Goal: Transaction & Acquisition: Book appointment/travel/reservation

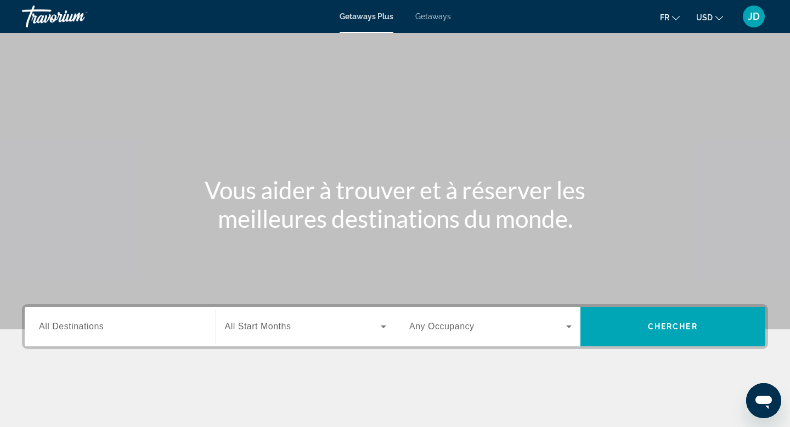
click at [671, 20] on button "fr English Español Français Italiano Português русский" at bounding box center [670, 17] width 20 height 16
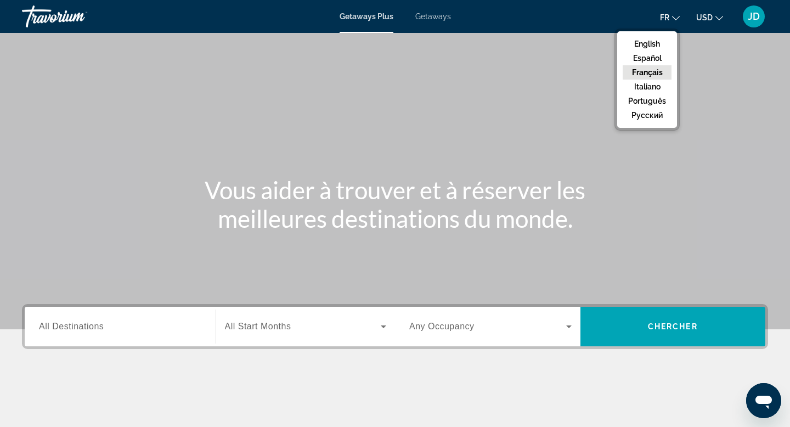
click at [650, 71] on button "Français" at bounding box center [647, 72] width 49 height 14
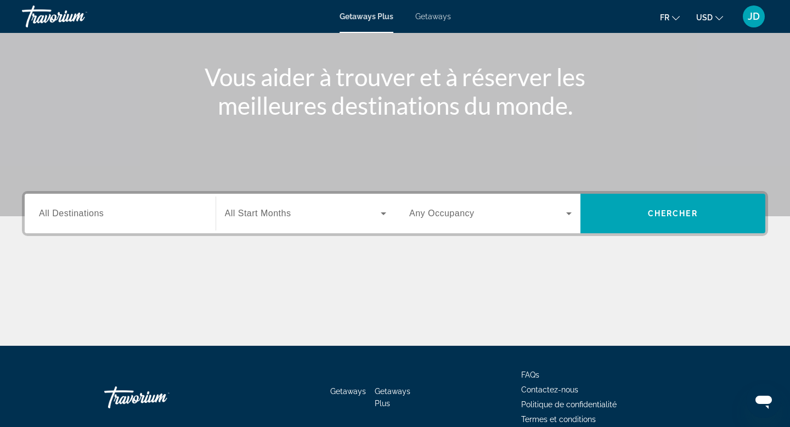
scroll to position [109, 0]
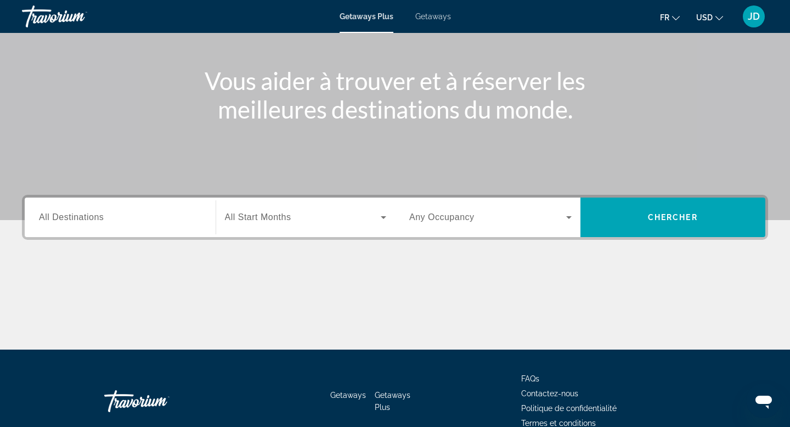
click at [475, 216] on span "Search widget" at bounding box center [487, 217] width 157 height 13
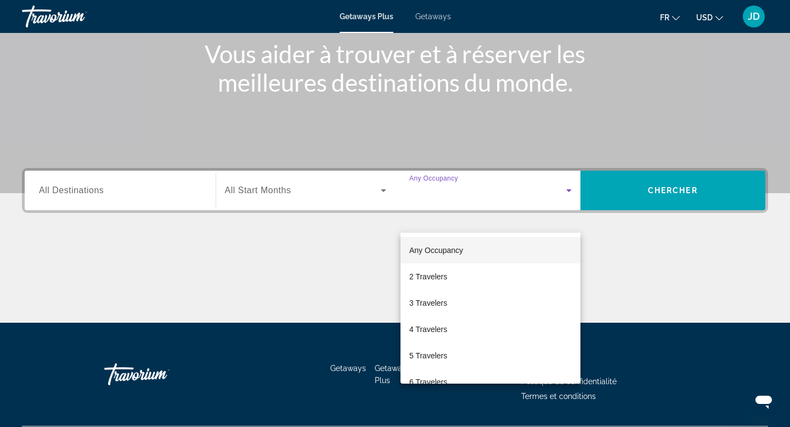
scroll to position [166, 0]
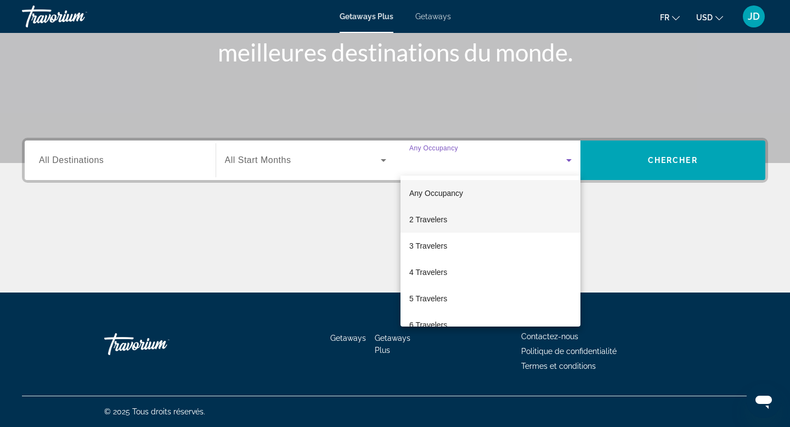
click at [453, 217] on mat-option "2 Travelers" at bounding box center [490, 219] width 180 height 26
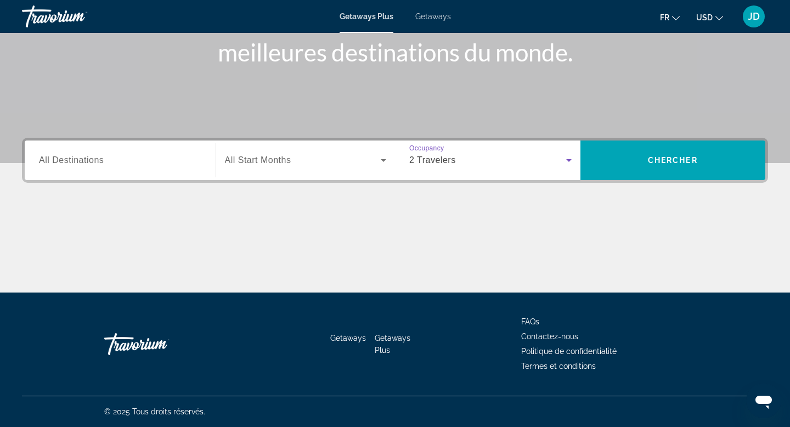
click at [351, 160] on span "Search widget" at bounding box center [303, 160] width 156 height 13
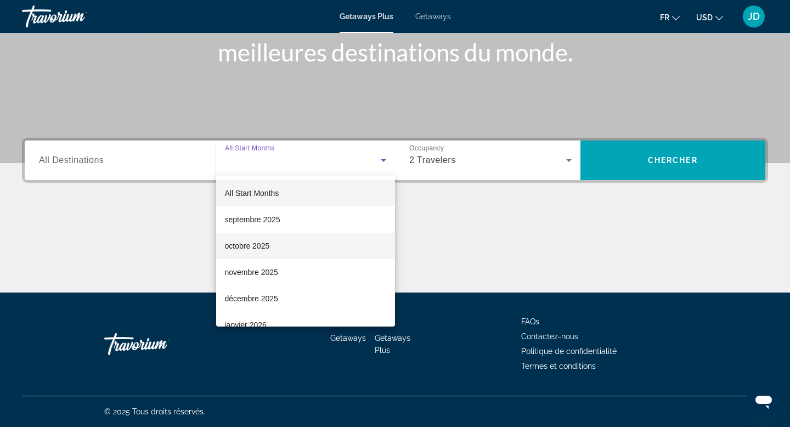
click at [294, 250] on mat-option "octobre 2025" at bounding box center [305, 246] width 179 height 26
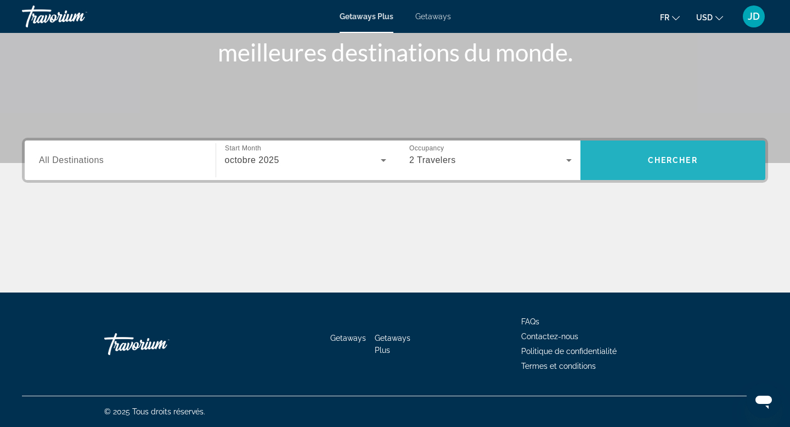
click at [646, 161] on span "Search widget" at bounding box center [672, 160] width 185 height 26
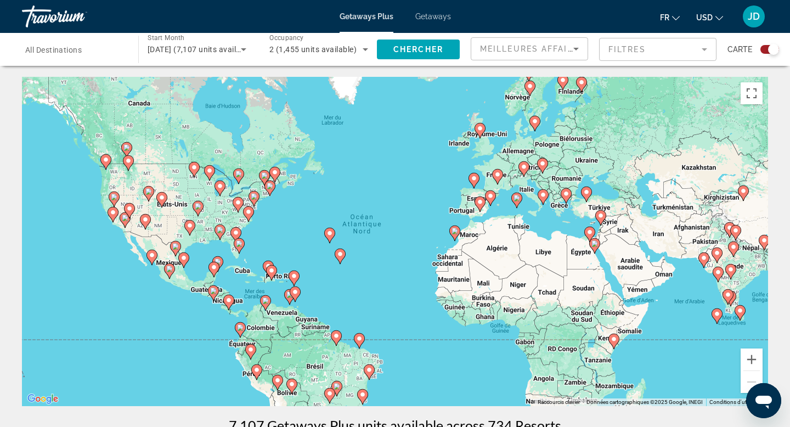
click at [115, 198] on image "Main content" at bounding box center [114, 197] width 7 height 7
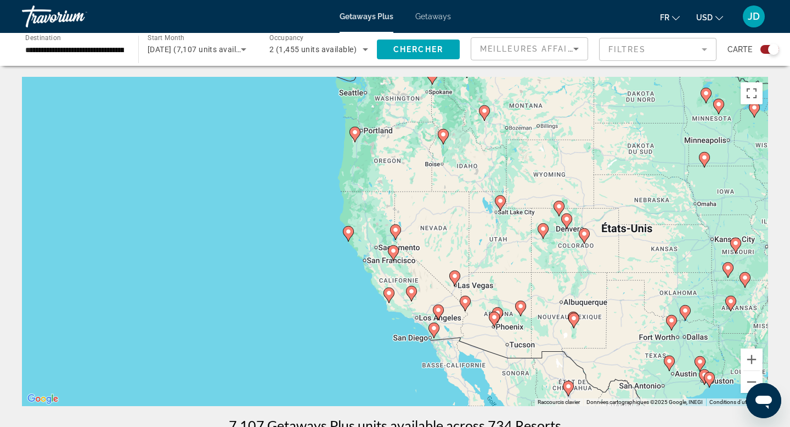
click at [397, 232] on image "Main content" at bounding box center [395, 230] width 7 height 7
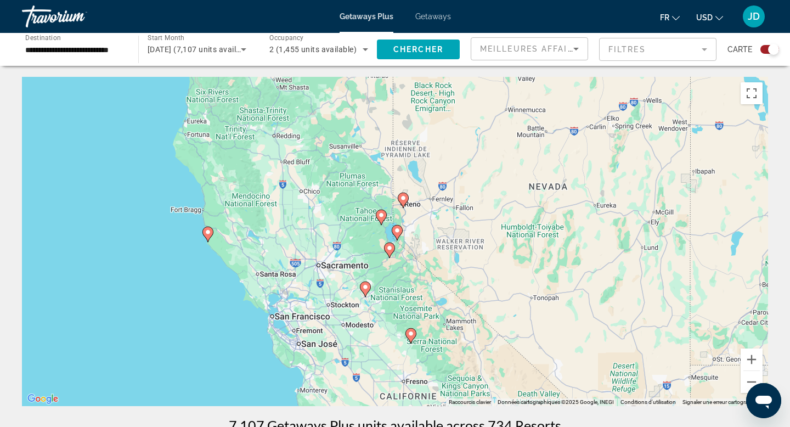
click at [210, 235] on image "Main content" at bounding box center [208, 232] width 7 height 7
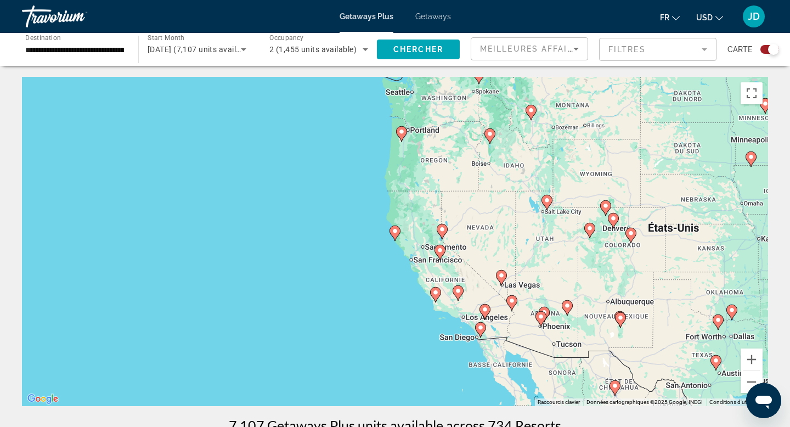
click at [395, 233] on image "Main content" at bounding box center [395, 231] width 7 height 7
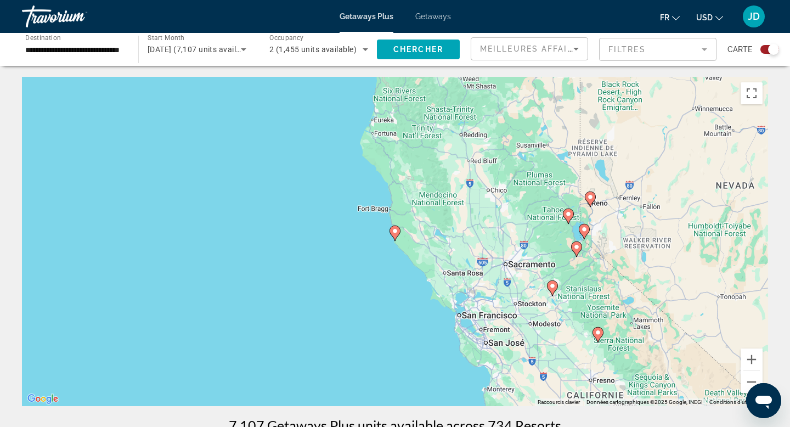
click at [395, 233] on image "Main content" at bounding box center [395, 231] width 7 height 7
type input "**********"
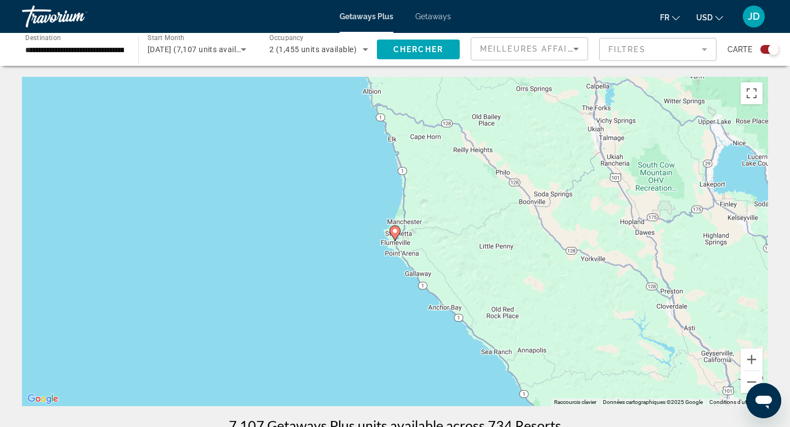
click at [395, 233] on image "Main content" at bounding box center [395, 231] width 7 height 7
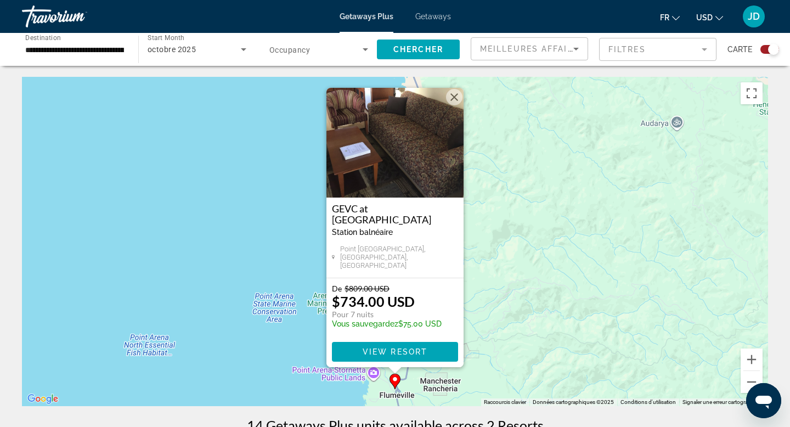
click at [403, 144] on img "Main content" at bounding box center [394, 143] width 137 height 110
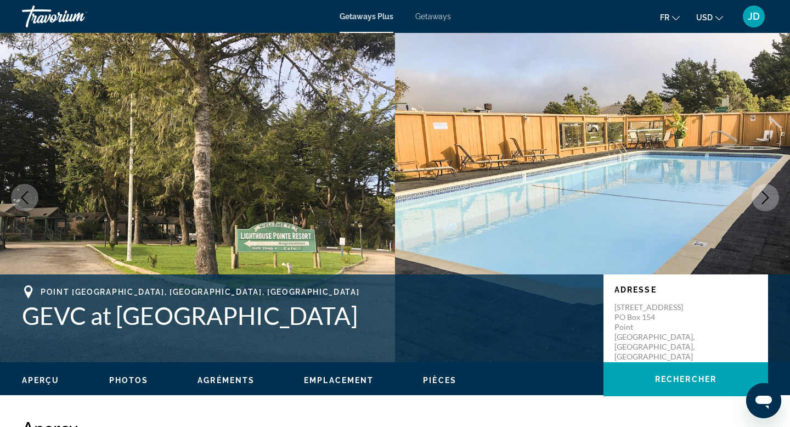
click at [765, 189] on button "Next image" at bounding box center [765, 197] width 27 height 27
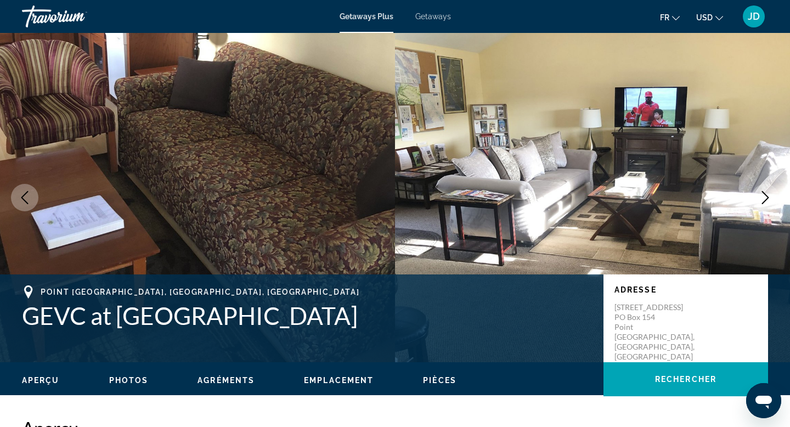
click at [765, 189] on button "Next image" at bounding box center [765, 197] width 27 height 27
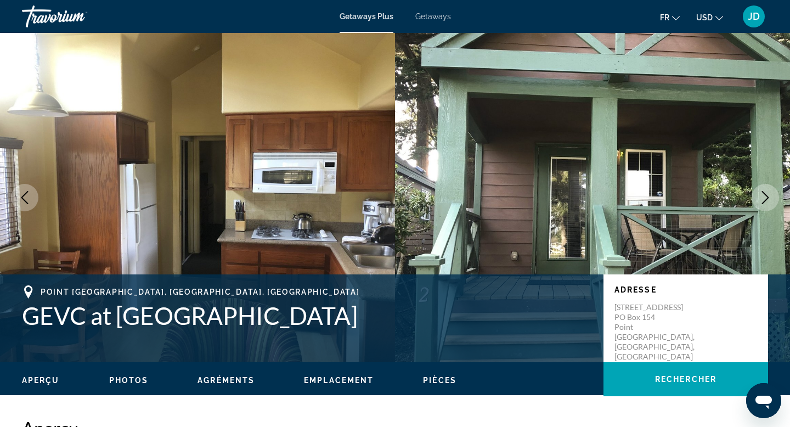
click at [764, 191] on icon "Next image" at bounding box center [765, 197] width 13 height 13
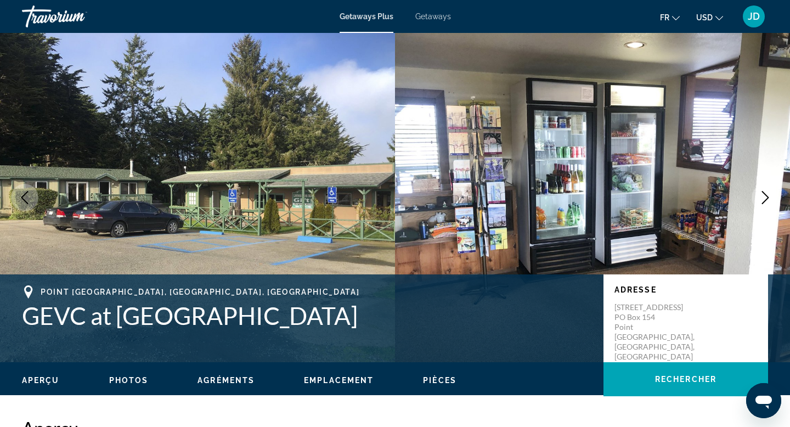
click at [764, 191] on icon "Next image" at bounding box center [765, 197] width 13 height 13
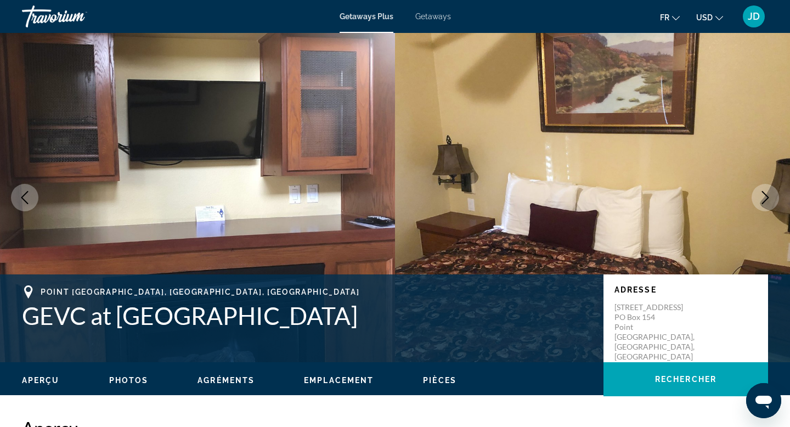
click at [764, 191] on icon "Next image" at bounding box center [765, 197] width 13 height 13
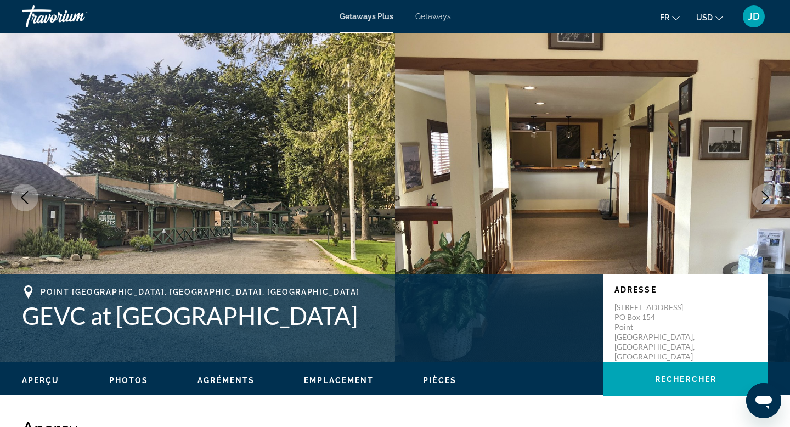
click at [764, 191] on icon "Next image" at bounding box center [765, 197] width 13 height 13
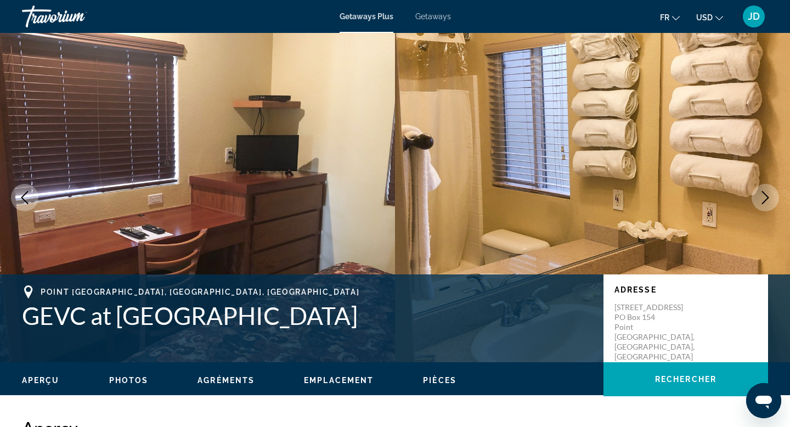
click at [764, 191] on icon "Next image" at bounding box center [765, 197] width 13 height 13
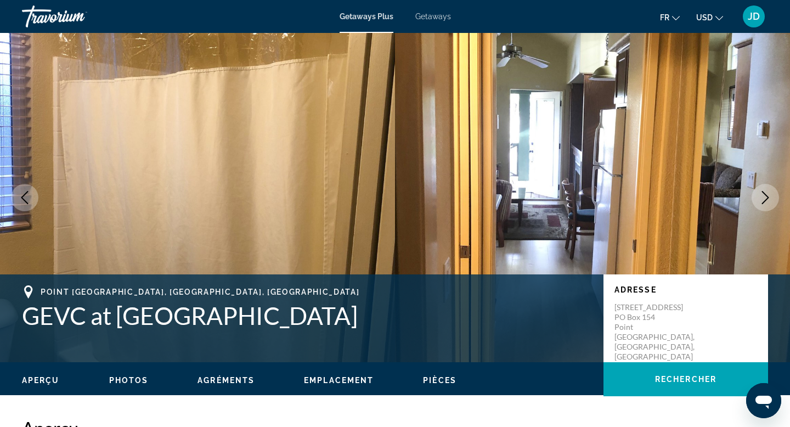
click at [764, 191] on icon "Next image" at bounding box center [765, 197] width 13 height 13
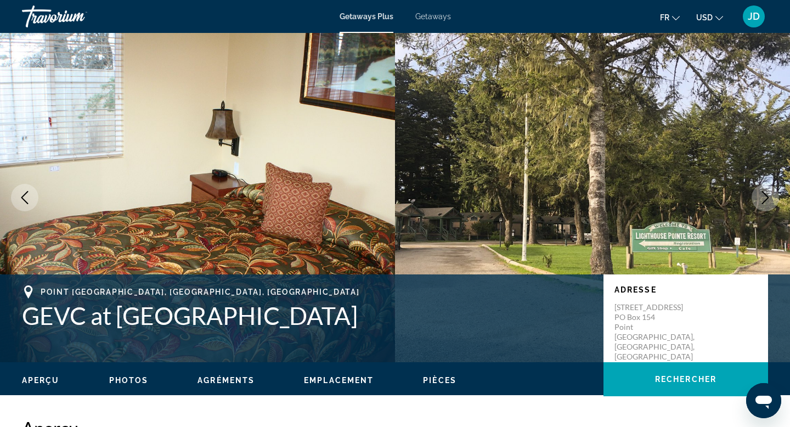
click at [764, 191] on icon "Next image" at bounding box center [765, 197] width 13 height 13
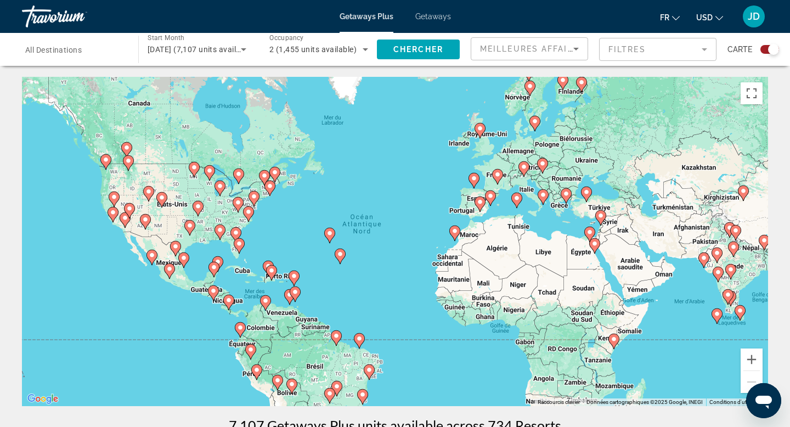
click at [240, 240] on image "Main content" at bounding box center [239, 243] width 7 height 7
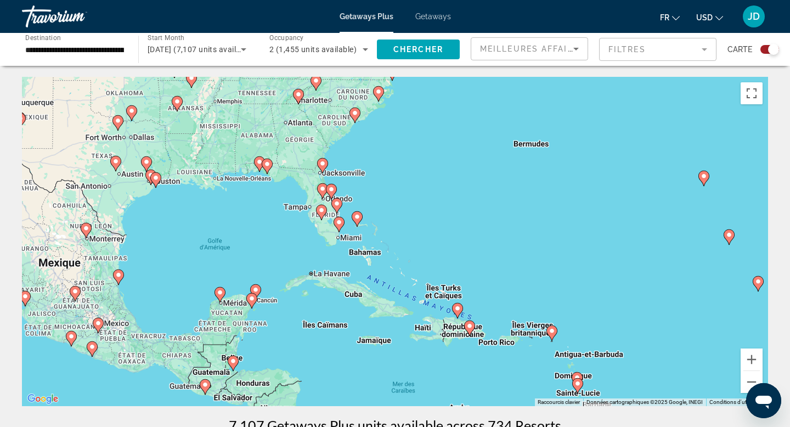
drag, startPoint x: 359, startPoint y: 219, endPoint x: 301, endPoint y: 210, distance: 58.4
click at [301, 210] on div "Pour naviguer, appuyez sur les touches fléchées. Pour activer le glissement ave…" at bounding box center [395, 241] width 746 height 329
click at [332, 187] on image "Main content" at bounding box center [331, 189] width 7 height 7
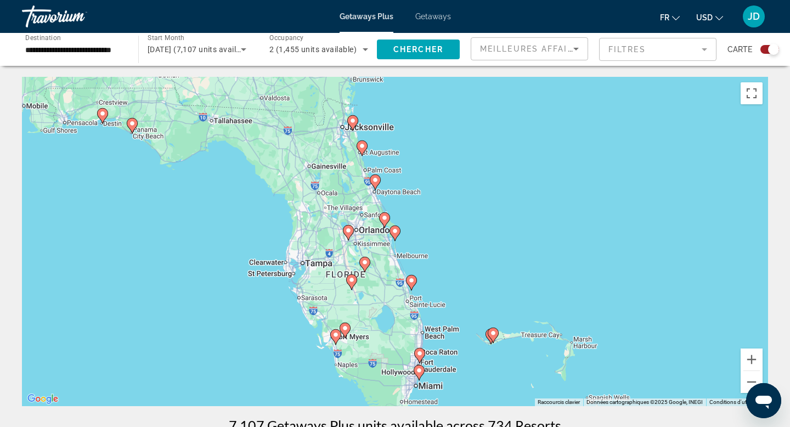
click at [363, 147] on image "Main content" at bounding box center [362, 146] width 7 height 7
type input "**********"
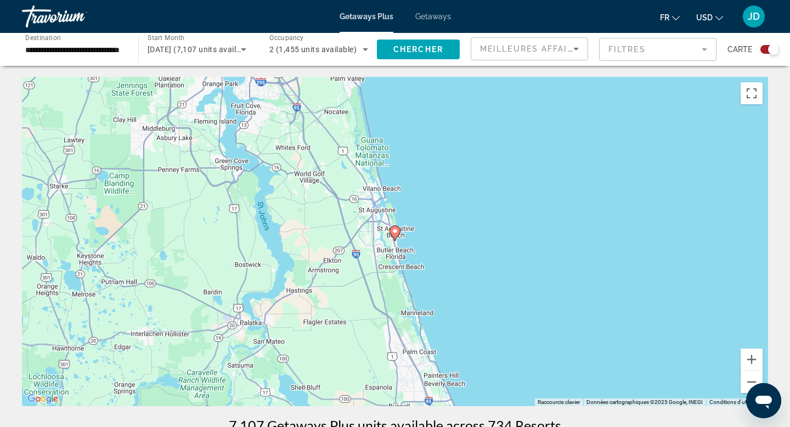
click at [397, 235] on icon "Main content" at bounding box center [395, 233] width 10 height 14
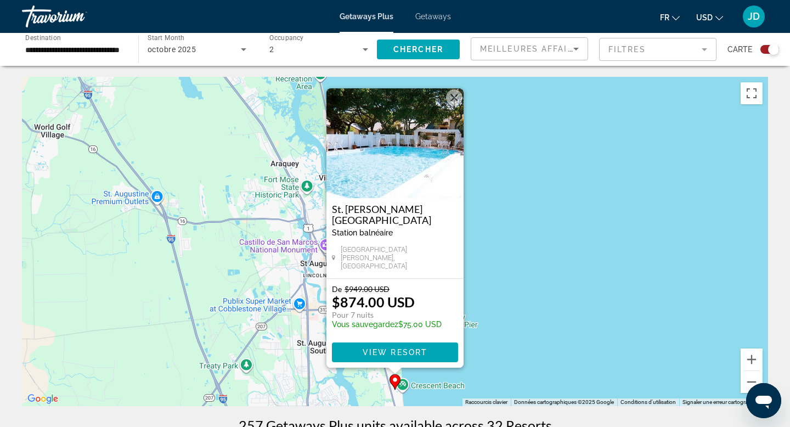
click at [394, 167] on img "Main content" at bounding box center [394, 143] width 137 height 110
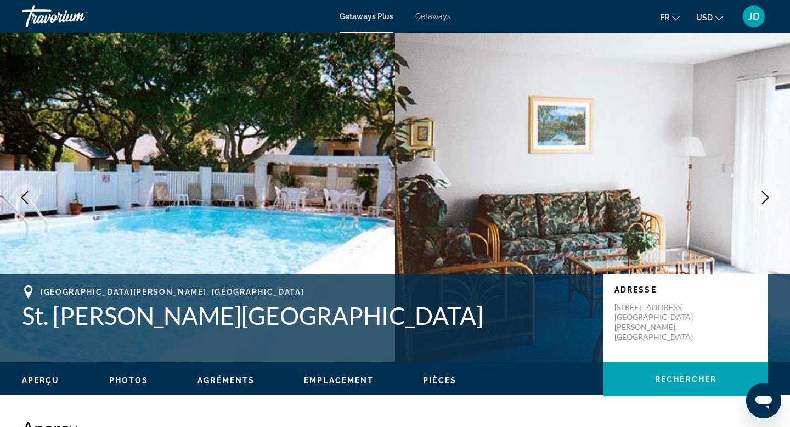
click at [765, 201] on icon "Next image" at bounding box center [765, 197] width 7 height 13
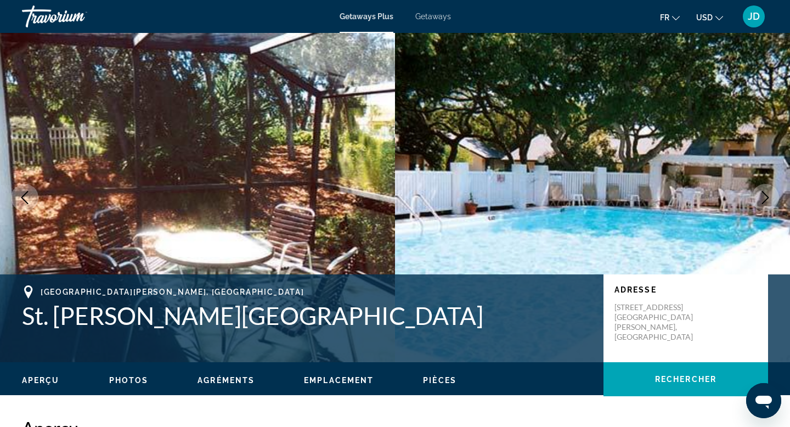
click at [765, 201] on icon "Next image" at bounding box center [765, 197] width 13 height 13
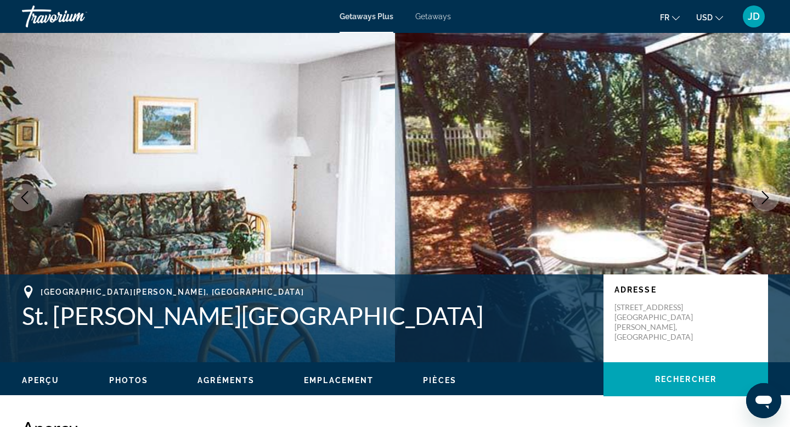
click at [765, 201] on icon "Next image" at bounding box center [765, 197] width 13 height 13
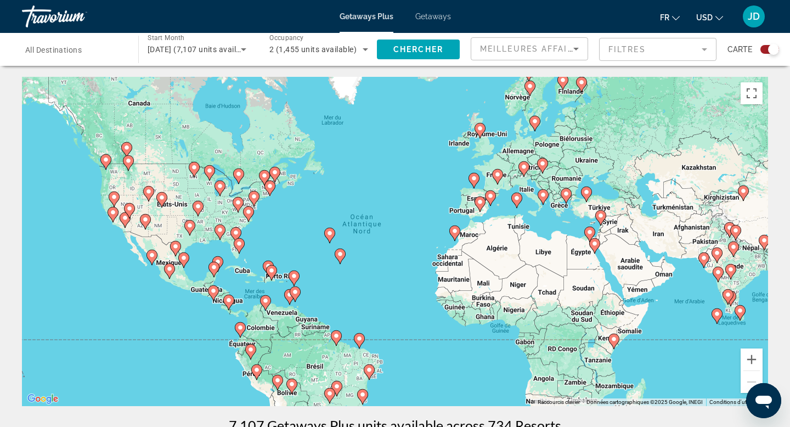
click at [213, 288] on image "Main content" at bounding box center [213, 290] width 7 height 7
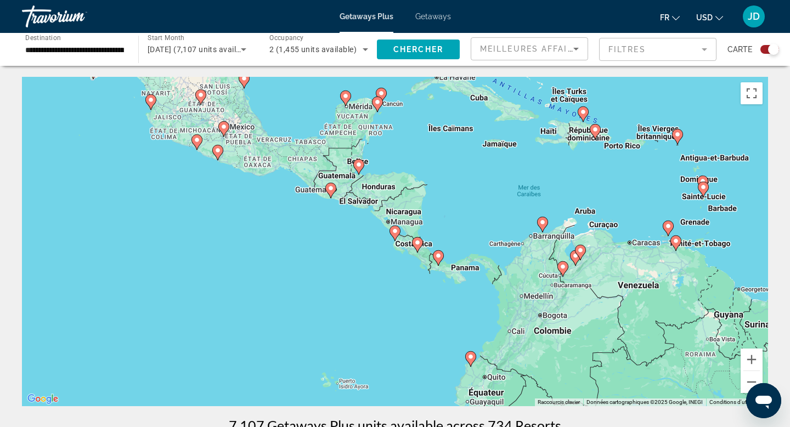
click at [331, 190] on image "Main content" at bounding box center [331, 188] width 7 height 7
type input "**********"
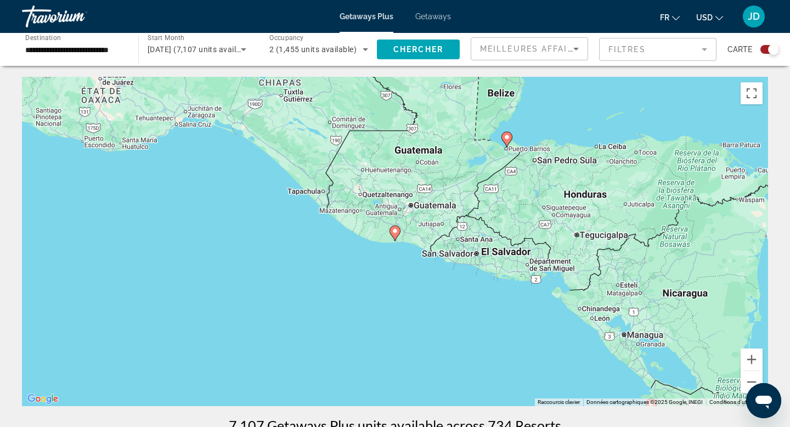
click at [509, 136] on image "Main content" at bounding box center [507, 137] width 7 height 7
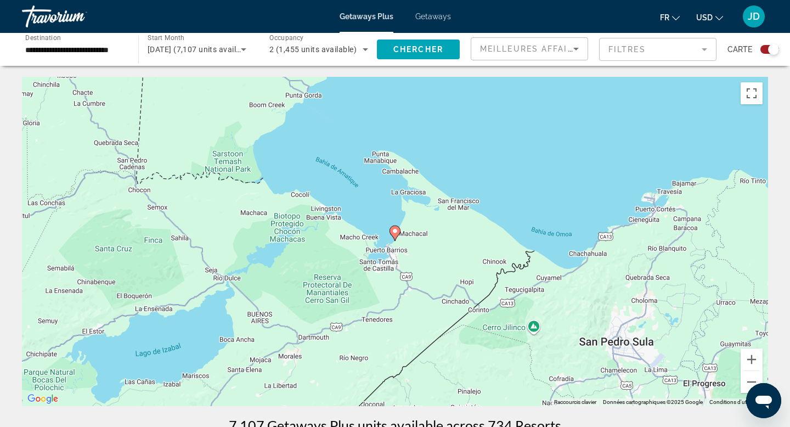
click at [399, 231] on icon "Main content" at bounding box center [395, 233] width 10 height 14
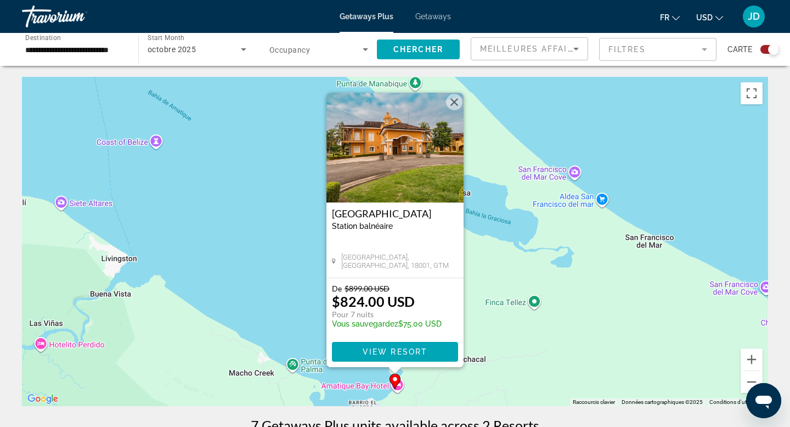
click at [421, 138] on img "Main content" at bounding box center [394, 148] width 137 height 110
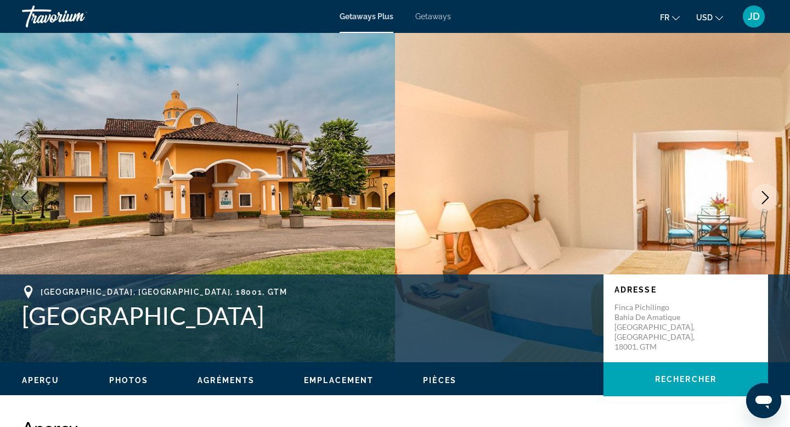
click at [766, 194] on icon "Next image" at bounding box center [765, 197] width 13 height 13
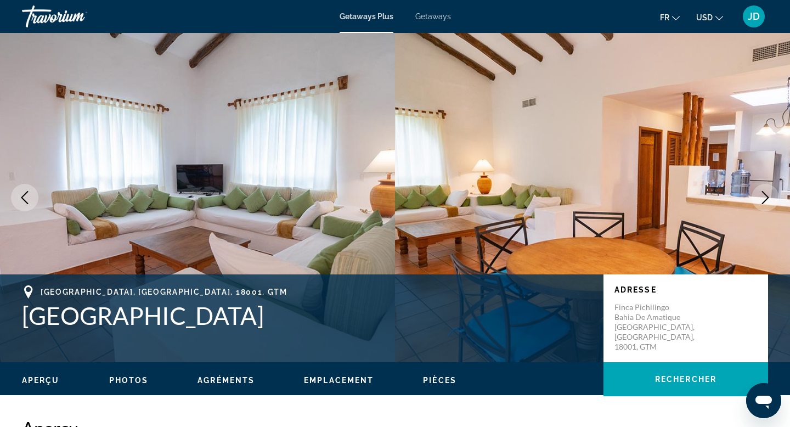
click at [766, 194] on icon "Next image" at bounding box center [765, 197] width 13 height 13
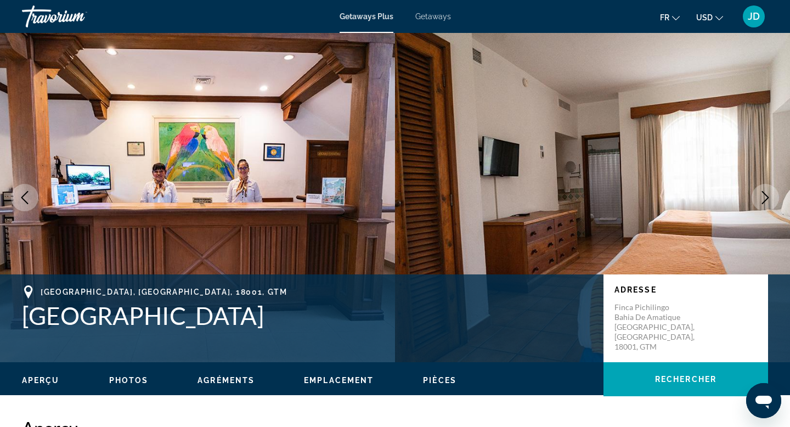
click at [766, 194] on icon "Next image" at bounding box center [765, 197] width 13 height 13
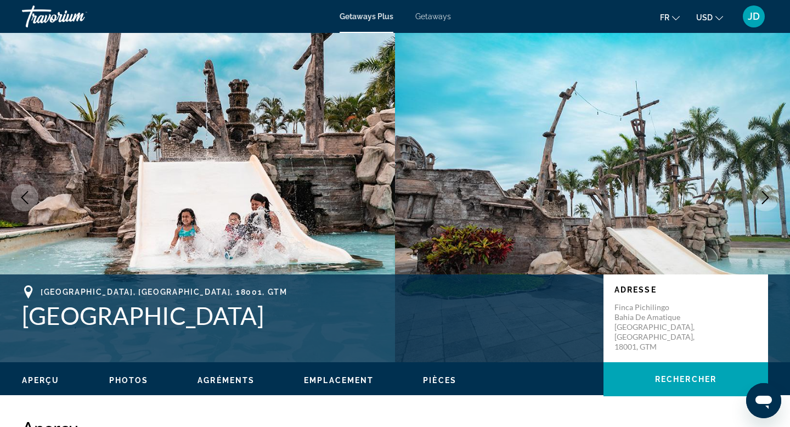
click at [766, 194] on icon "Next image" at bounding box center [765, 197] width 13 height 13
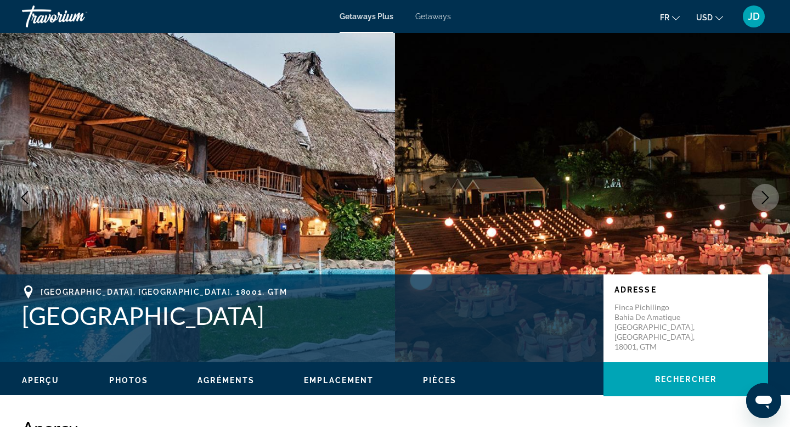
click at [766, 194] on icon "Next image" at bounding box center [765, 197] width 13 height 13
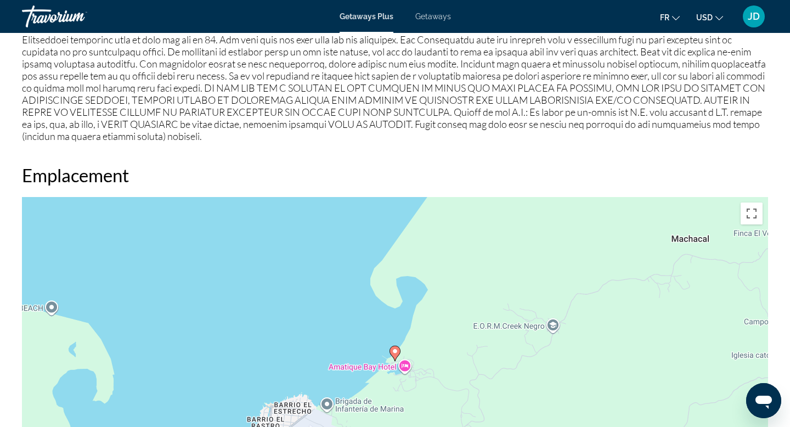
scroll to position [1213, 0]
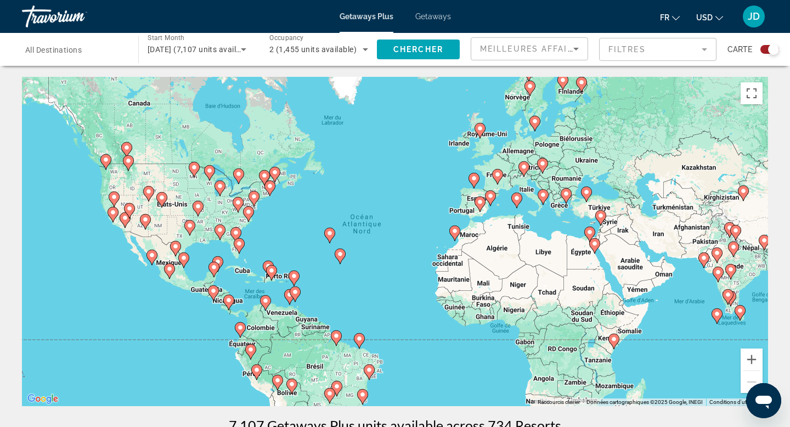
click at [481, 131] on image "Main content" at bounding box center [480, 128] width 7 height 7
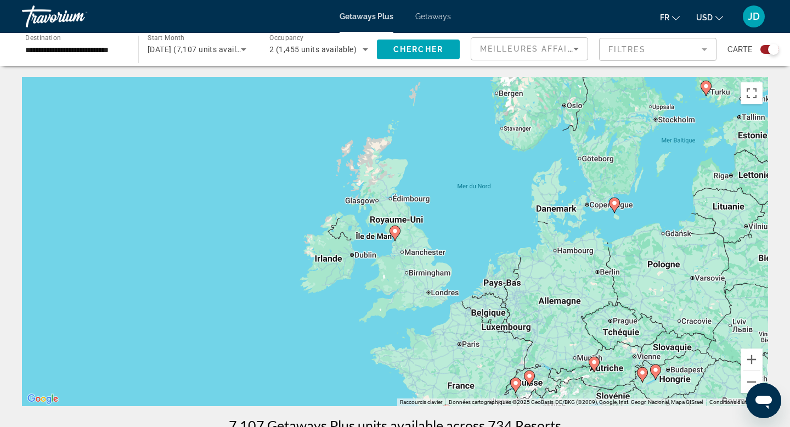
click at [396, 228] on image "Main content" at bounding box center [395, 231] width 7 height 7
type input "**********"
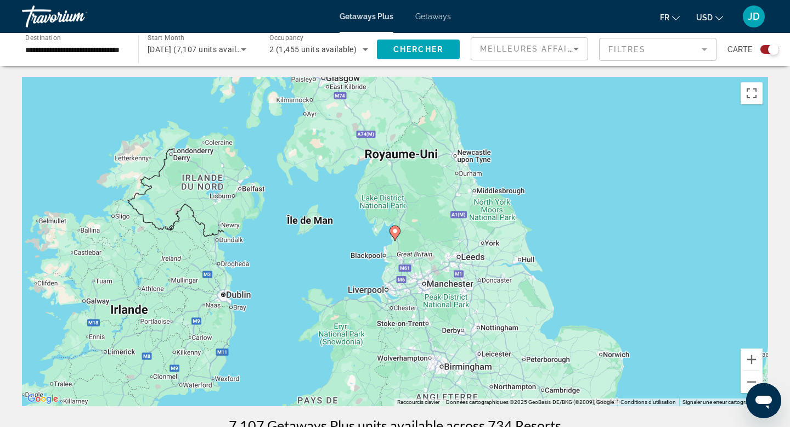
click at [396, 232] on image "Main content" at bounding box center [395, 231] width 7 height 7
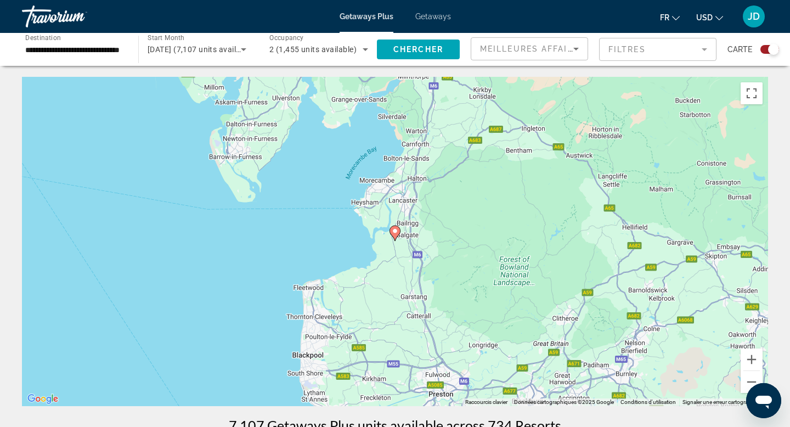
click at [396, 232] on image "Main content" at bounding box center [395, 231] width 7 height 7
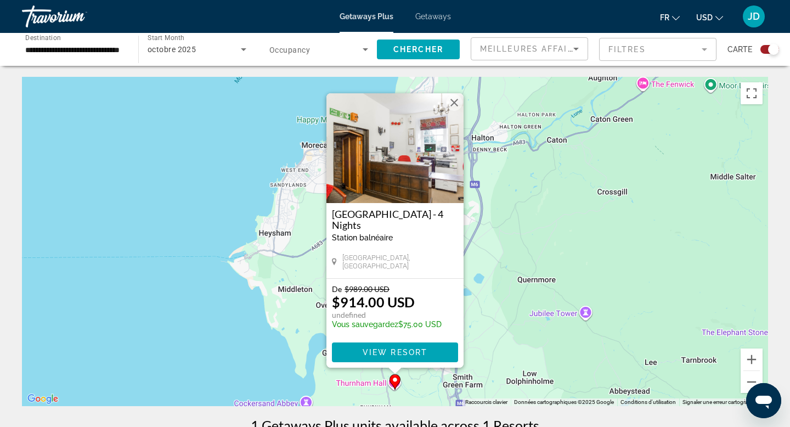
click at [401, 163] on img "Main content" at bounding box center [394, 148] width 137 height 110
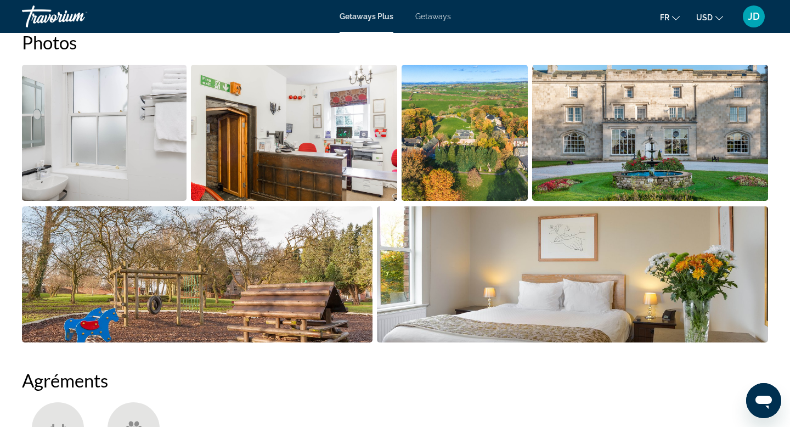
scroll to position [533, 0]
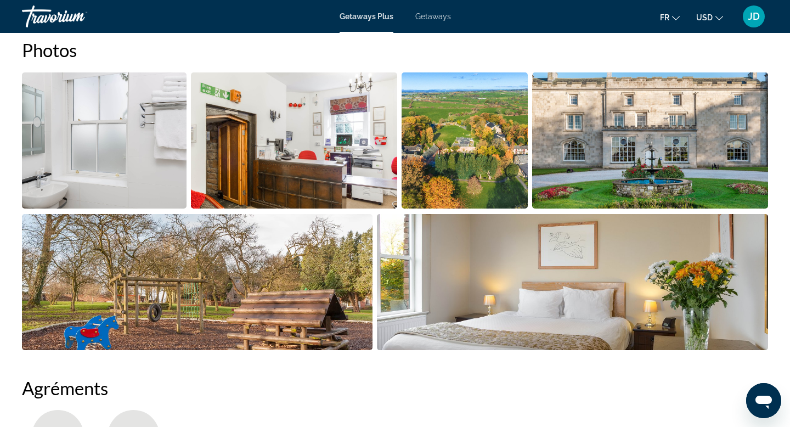
click at [355, 172] on img "Open full-screen image slider" at bounding box center [294, 140] width 206 height 136
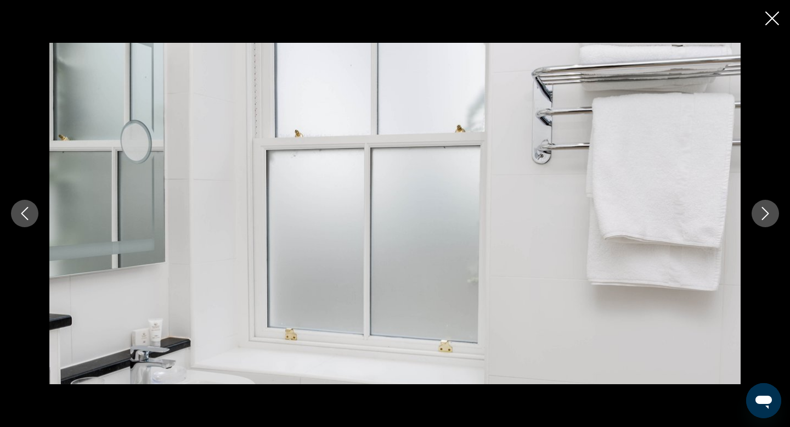
click at [765, 217] on icon "Next image" at bounding box center [765, 213] width 7 height 13
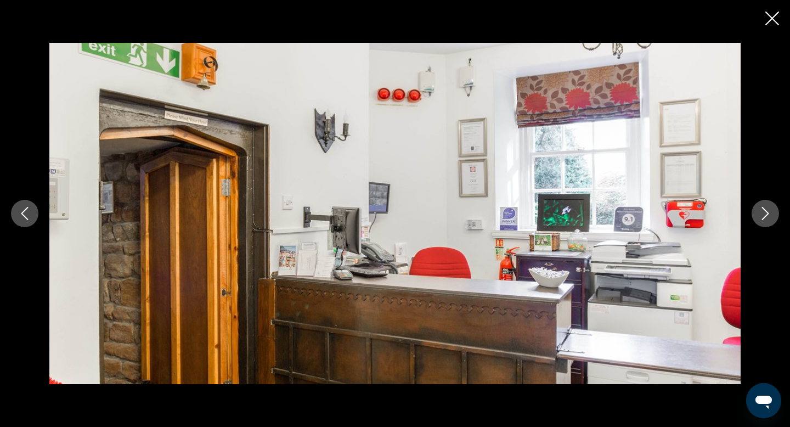
click at [765, 217] on icon "Next image" at bounding box center [765, 213] width 13 height 13
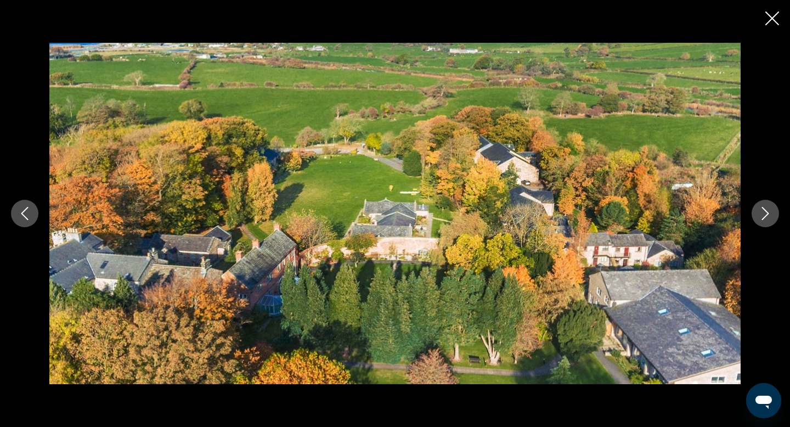
click at [765, 217] on icon "Next image" at bounding box center [765, 213] width 13 height 13
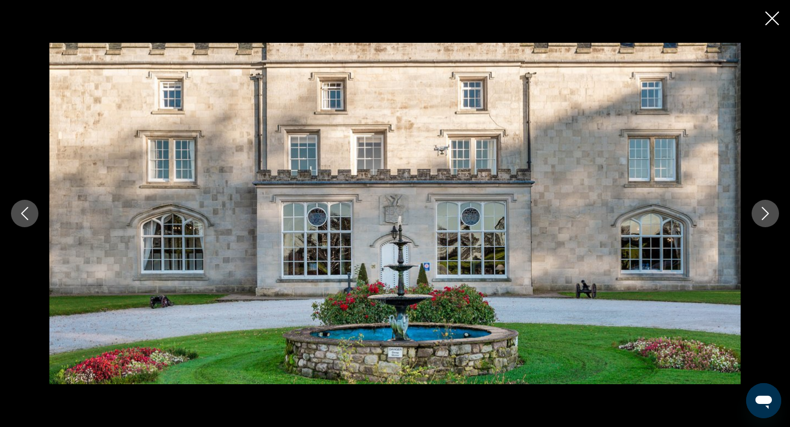
click at [765, 217] on icon "Next image" at bounding box center [765, 213] width 13 height 13
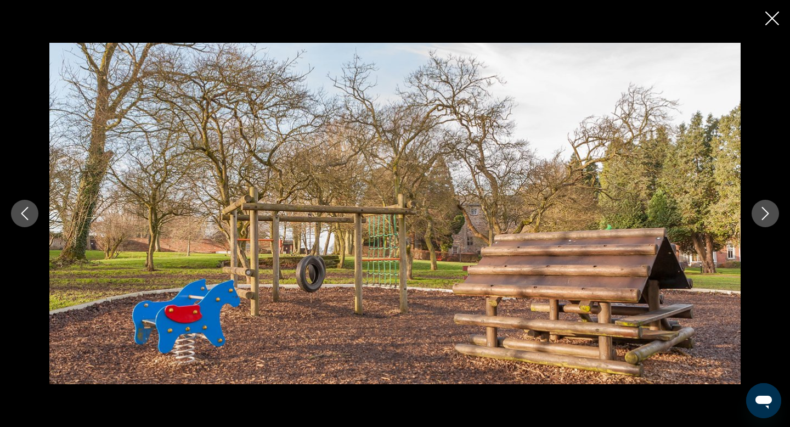
click at [765, 217] on icon "Next image" at bounding box center [765, 213] width 13 height 13
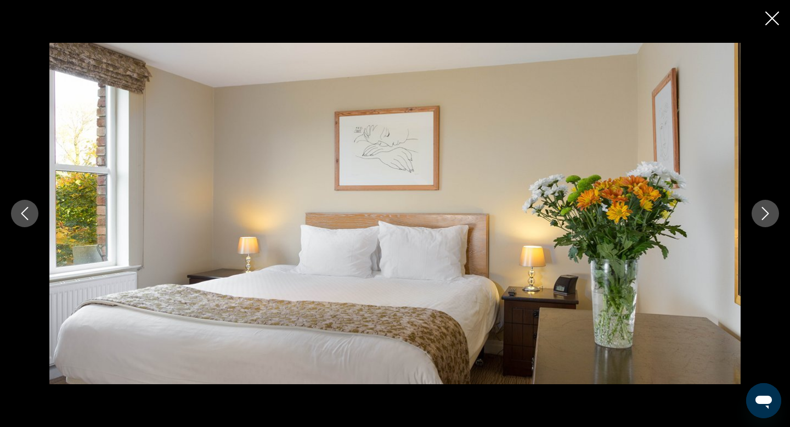
click at [765, 217] on icon "Next image" at bounding box center [765, 213] width 13 height 13
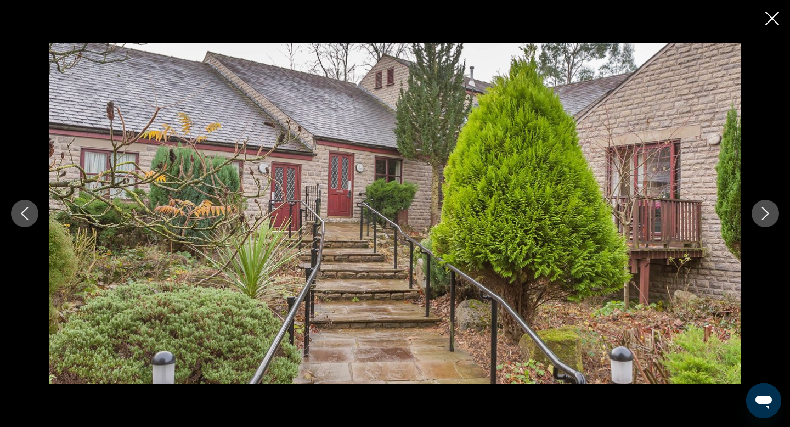
click at [765, 217] on icon "Next image" at bounding box center [765, 213] width 13 height 13
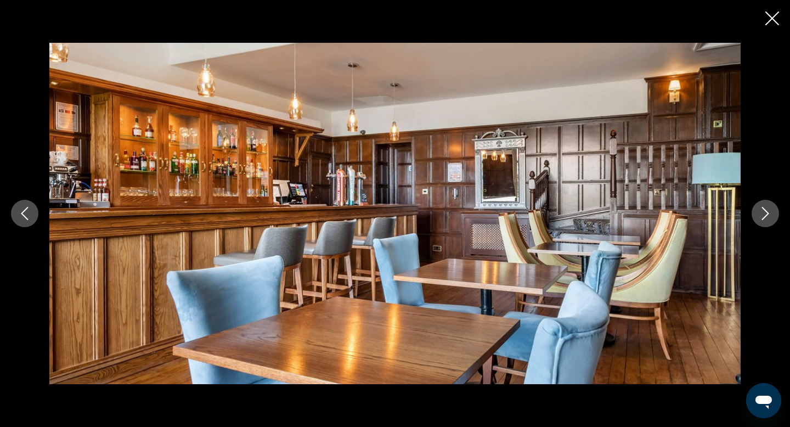
click at [765, 217] on icon "Next image" at bounding box center [765, 213] width 13 height 13
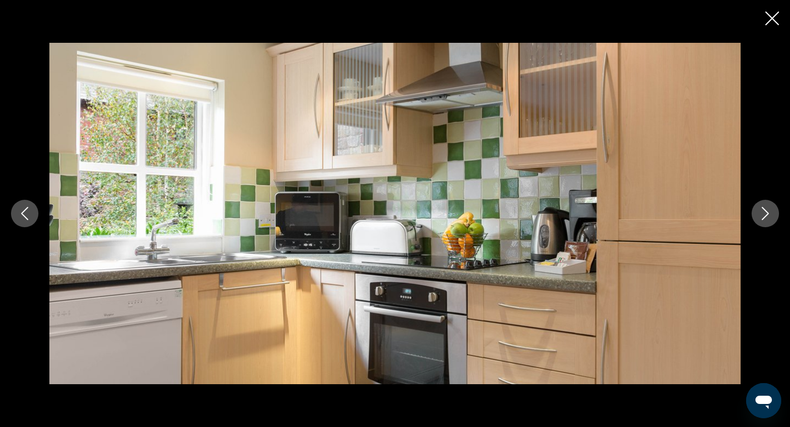
click at [765, 217] on icon "Next image" at bounding box center [765, 213] width 13 height 13
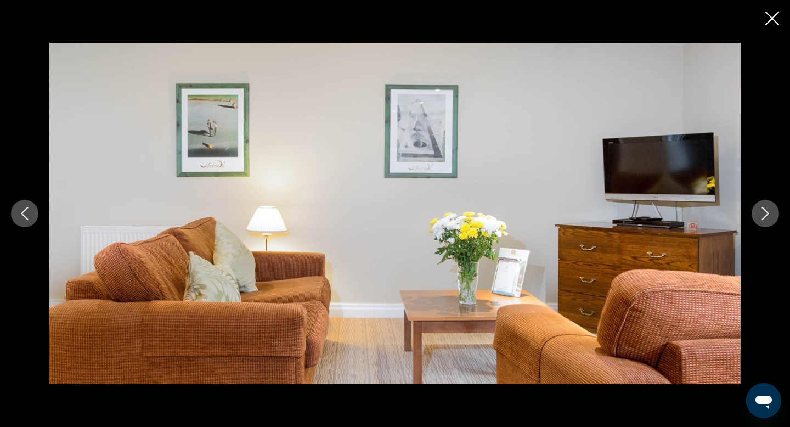
click at [765, 217] on icon "Next image" at bounding box center [765, 213] width 13 height 13
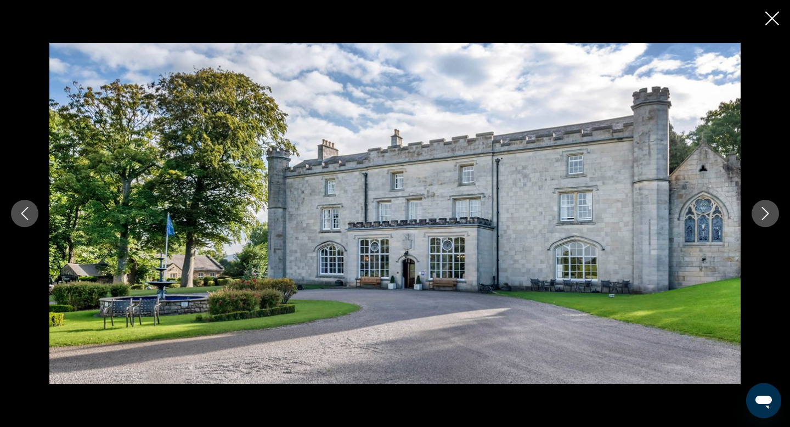
click at [765, 217] on icon "Next image" at bounding box center [765, 213] width 13 height 13
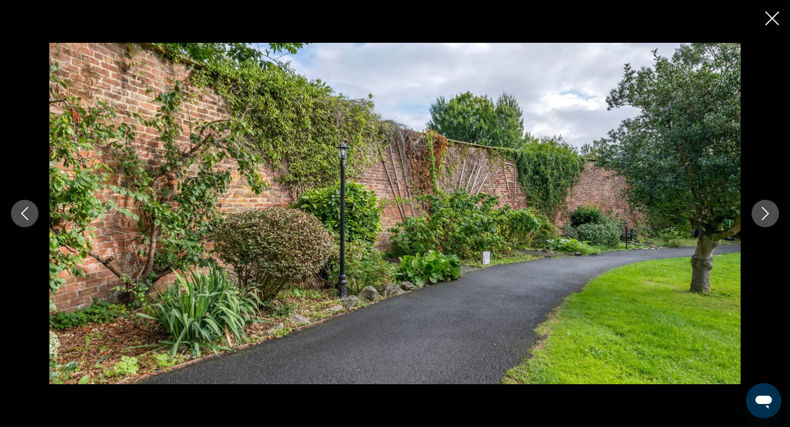
click at [765, 217] on icon "Next image" at bounding box center [765, 213] width 13 height 13
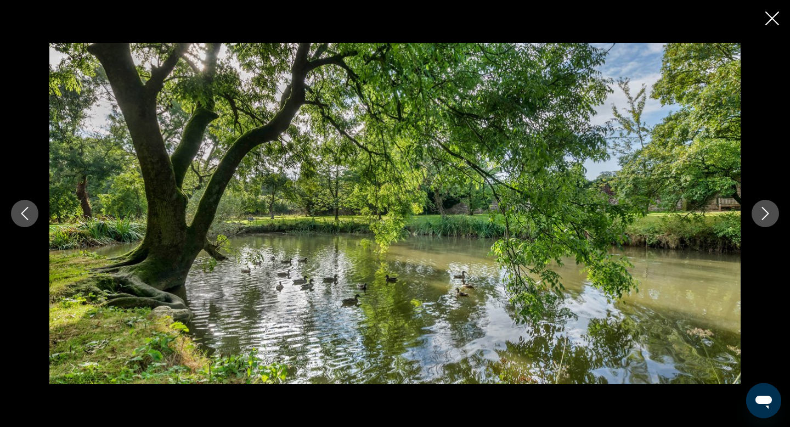
click at [765, 217] on icon "Next image" at bounding box center [765, 213] width 13 height 13
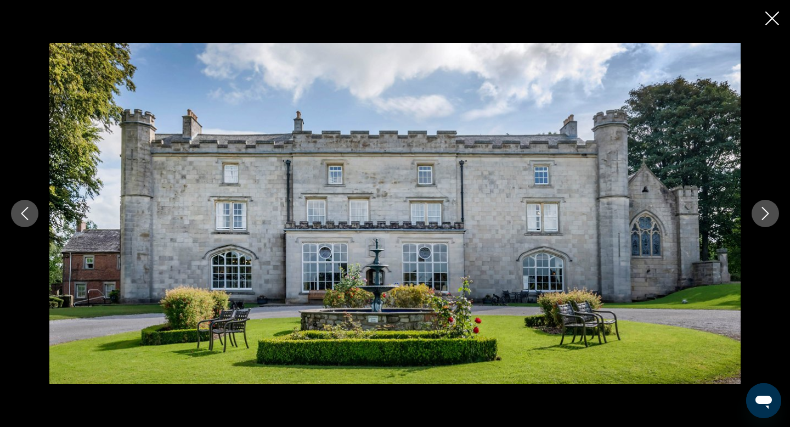
click at [765, 217] on icon "Next image" at bounding box center [765, 213] width 13 height 13
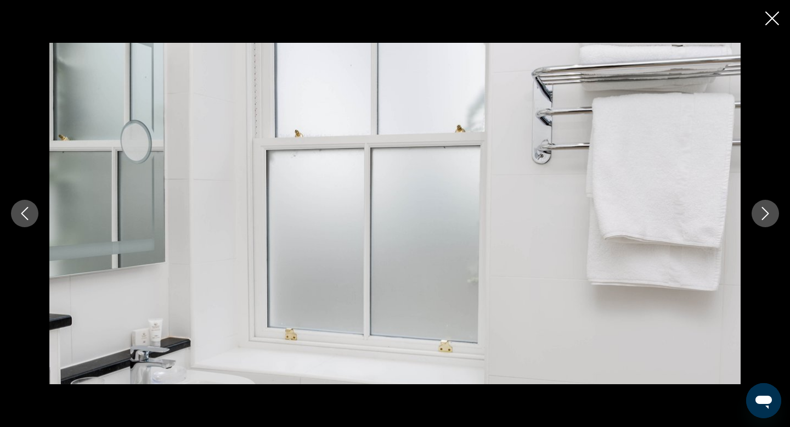
click at [765, 217] on icon "Next image" at bounding box center [765, 213] width 13 height 13
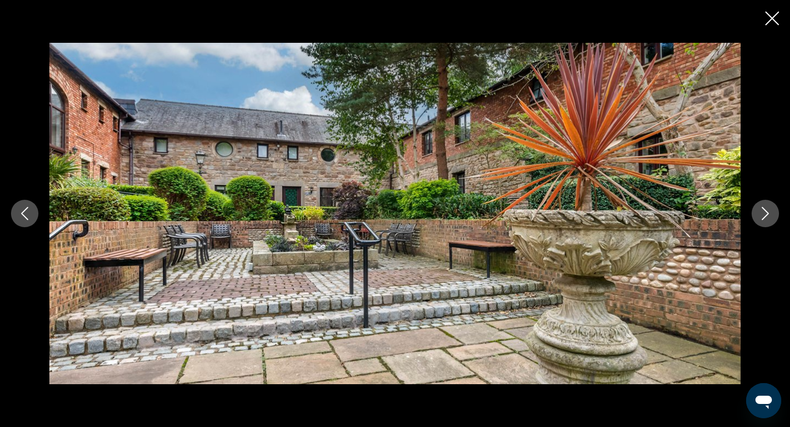
click at [774, 13] on icon "Close slideshow" at bounding box center [772, 19] width 14 height 14
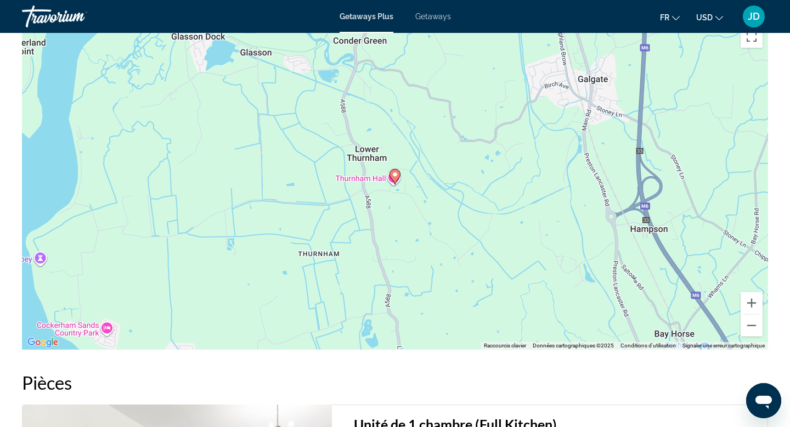
scroll to position [1564, 0]
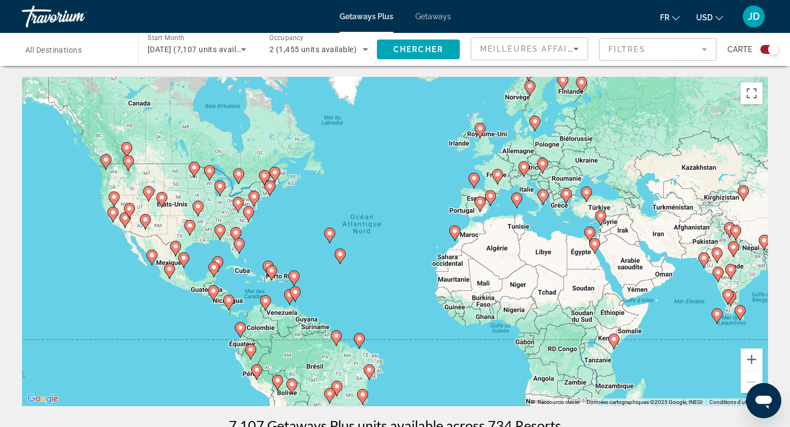
click at [251, 214] on image "Main content" at bounding box center [248, 211] width 7 height 7
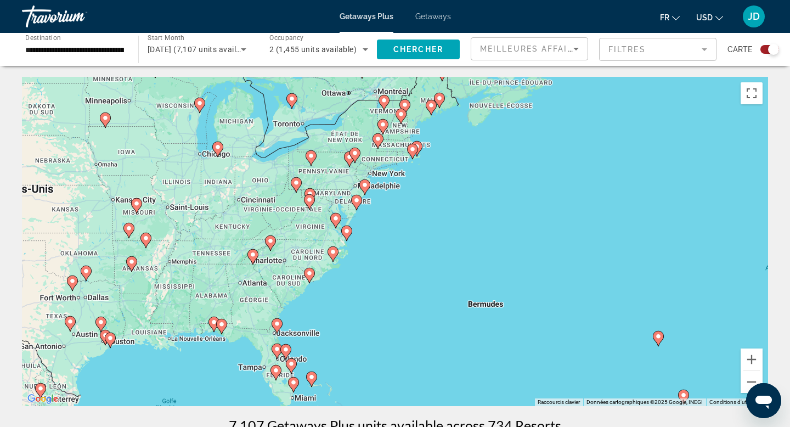
drag, startPoint x: 443, startPoint y: 173, endPoint x: 380, endPoint y: 193, distance: 66.5
click at [380, 193] on div "Pour activer le glissement avec le clavier, appuyez sur Alt+Entrée. Une fois ce…" at bounding box center [395, 241] width 746 height 329
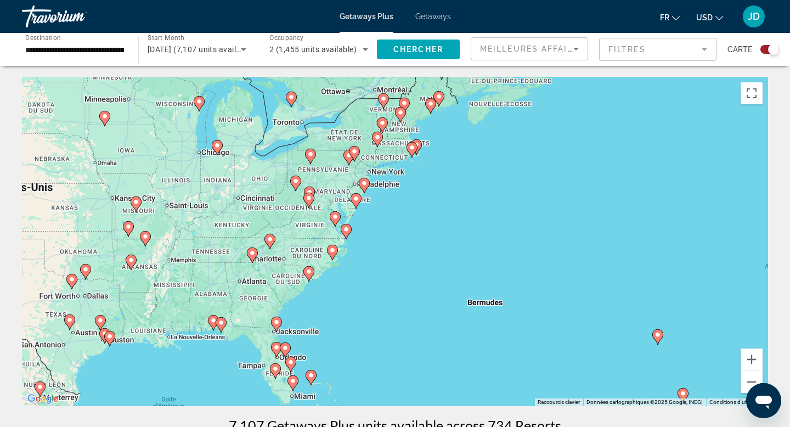
click at [410, 151] on icon "Main content" at bounding box center [412, 150] width 10 height 14
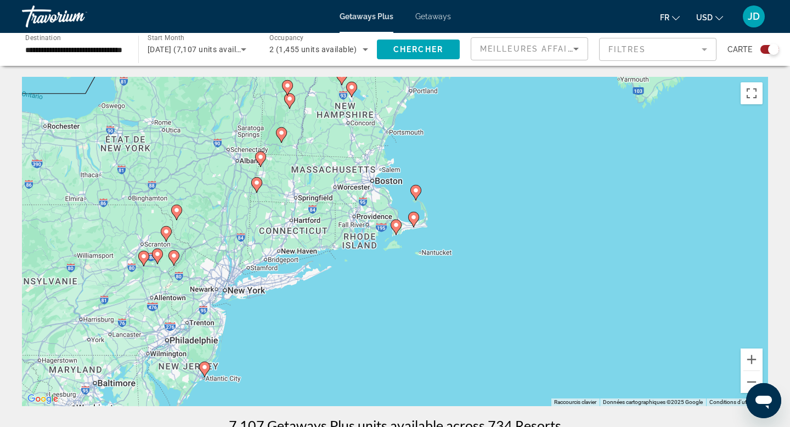
click at [416, 189] on image "Main content" at bounding box center [416, 190] width 7 height 7
type input "**********"
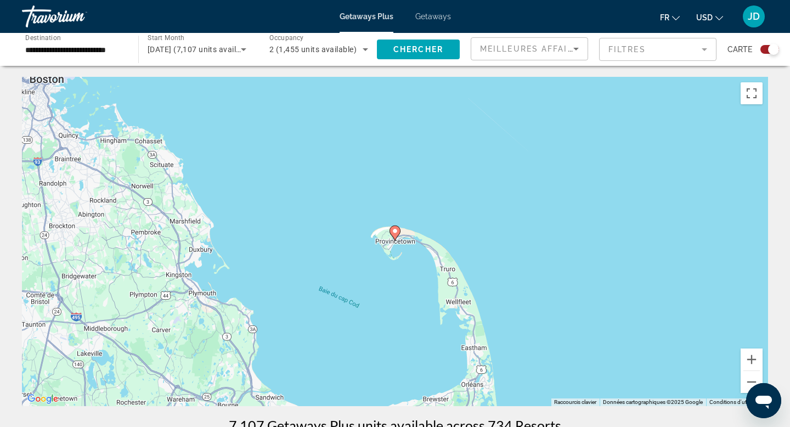
click at [395, 228] on image "Main content" at bounding box center [395, 231] width 7 height 7
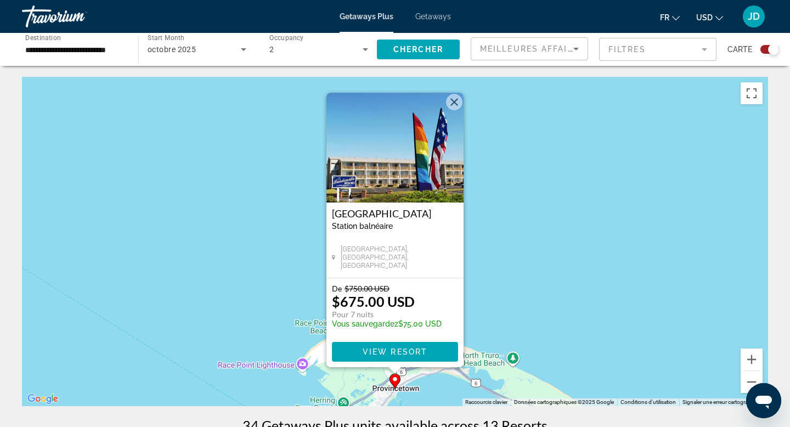
click at [399, 165] on img "Main content" at bounding box center [394, 148] width 137 height 110
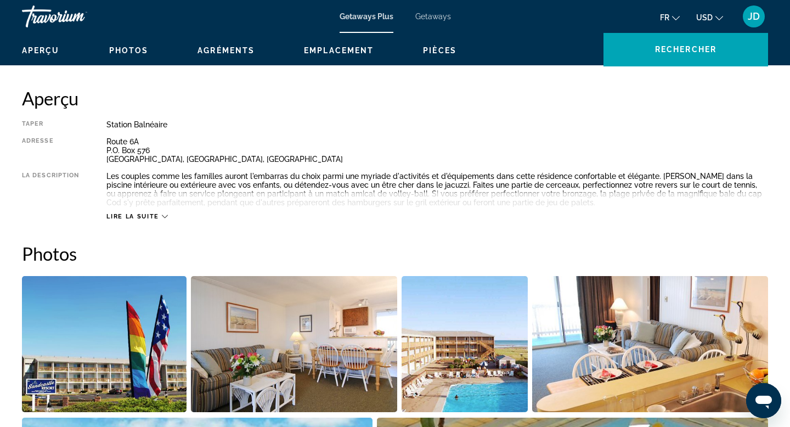
scroll to position [318, 0]
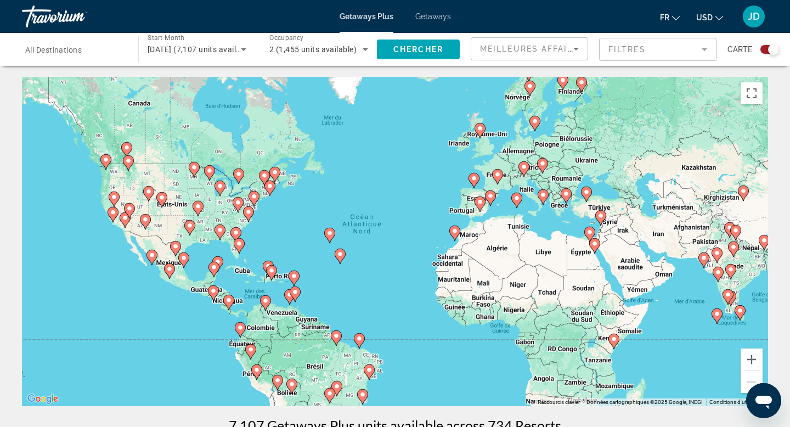
click at [499, 168] on gmp-advanced-marker "Main content" at bounding box center [497, 176] width 11 height 16
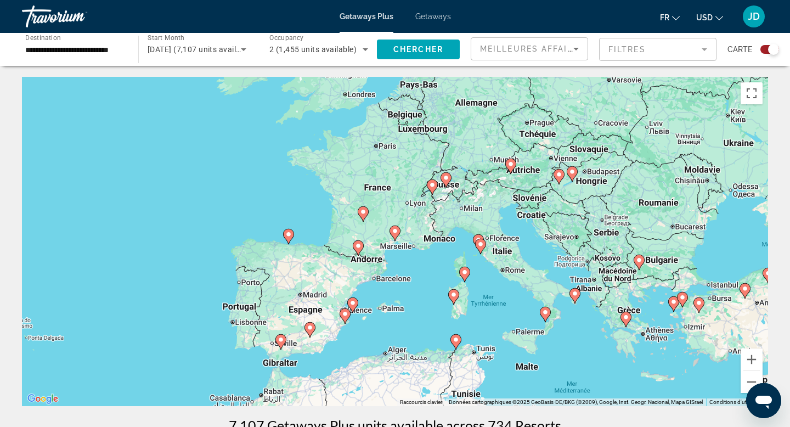
click at [384, 194] on div "Pour activer le glissement avec le clavier, appuyez sur Alt+Entrée. Une fois ce…" at bounding box center [395, 241] width 746 height 329
click at [365, 212] on image "Main content" at bounding box center [363, 211] width 7 height 7
type input "**********"
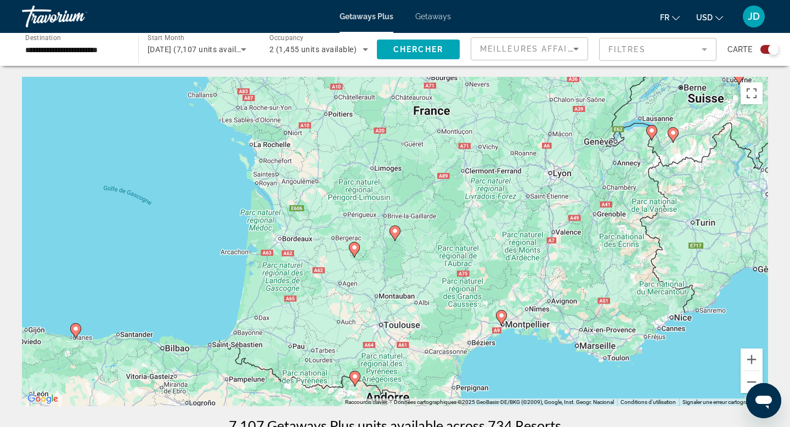
click at [244, 51] on icon "Search widget" at bounding box center [243, 49] width 13 height 13
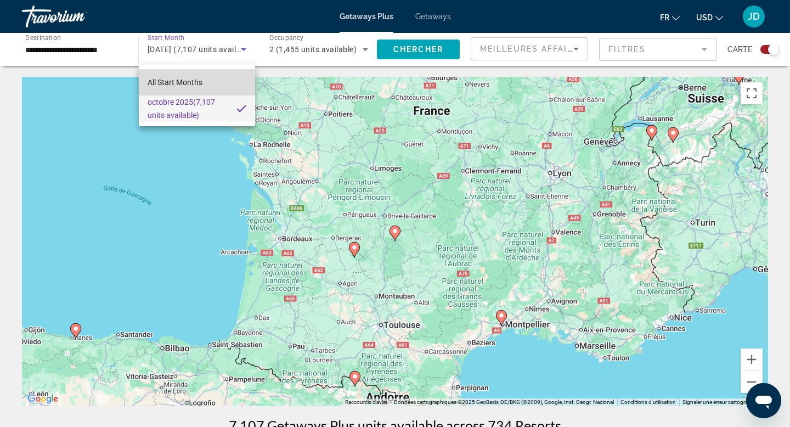
click at [209, 81] on mat-option "All Start Months" at bounding box center [197, 82] width 116 height 26
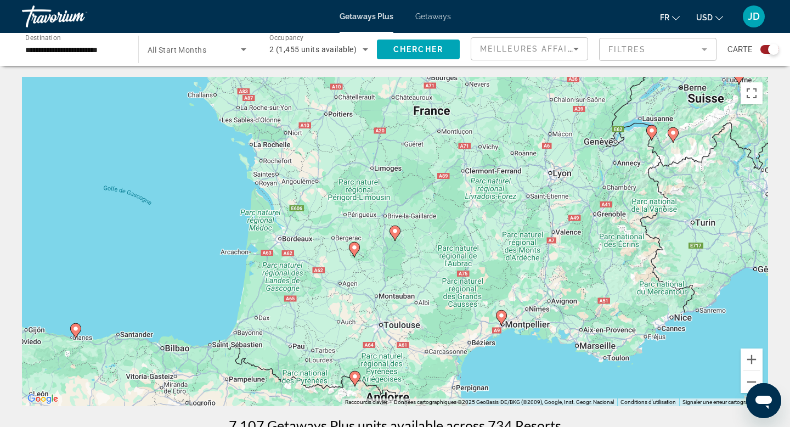
click at [503, 315] on image "Main content" at bounding box center [501, 315] width 7 height 7
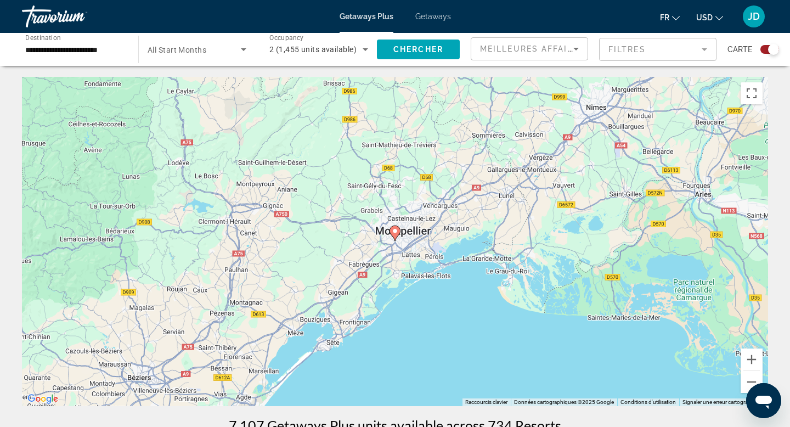
click at [395, 230] on image "Main content" at bounding box center [395, 231] width 7 height 7
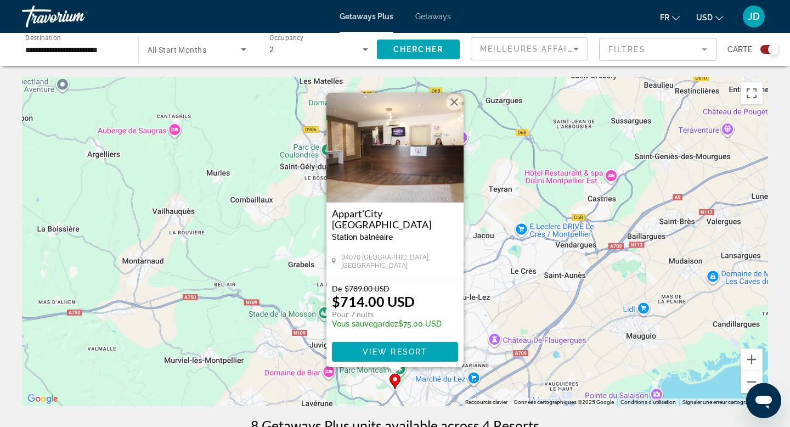
click at [405, 179] on img "Main content" at bounding box center [394, 148] width 137 height 110
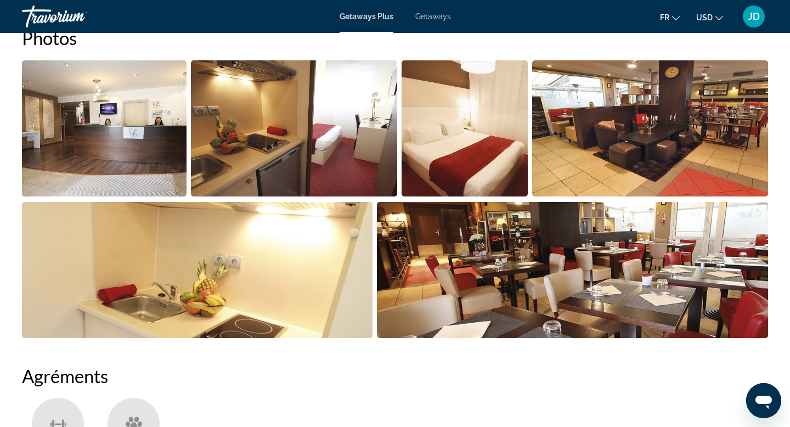
scroll to position [567, 0]
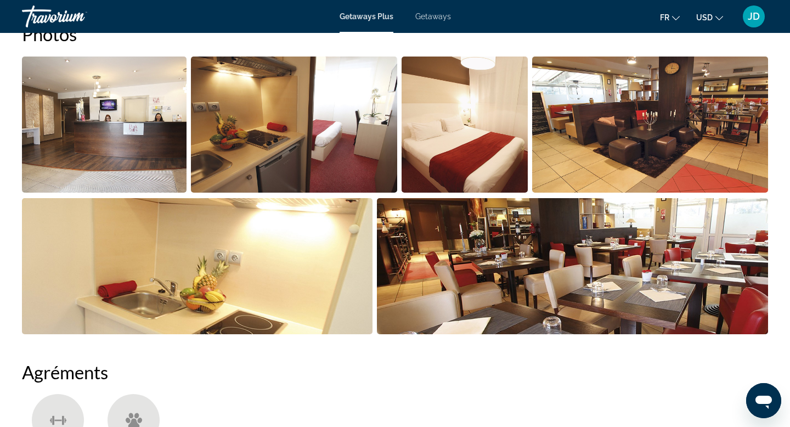
click at [343, 155] on img "Open full-screen image slider" at bounding box center [294, 125] width 206 height 136
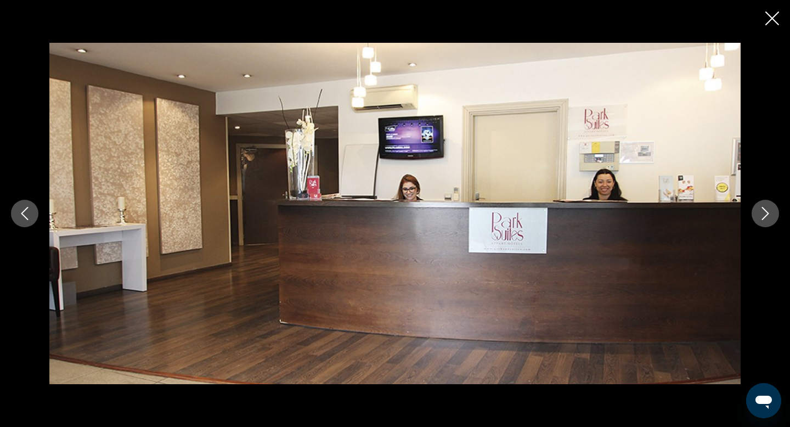
click at [763, 209] on icon "Next image" at bounding box center [765, 213] width 7 height 13
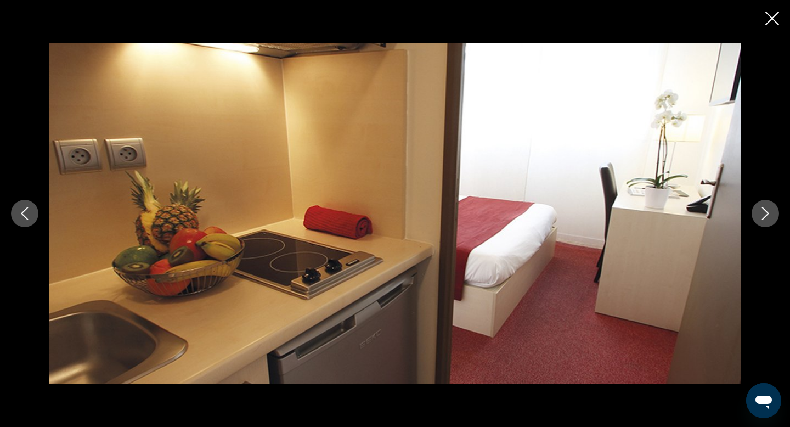
click at [763, 210] on icon "Next image" at bounding box center [765, 213] width 13 height 13
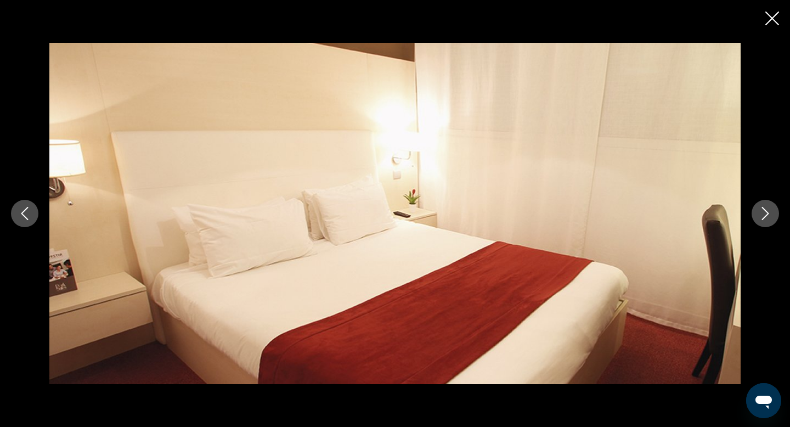
click at [763, 210] on icon "Next image" at bounding box center [765, 213] width 13 height 13
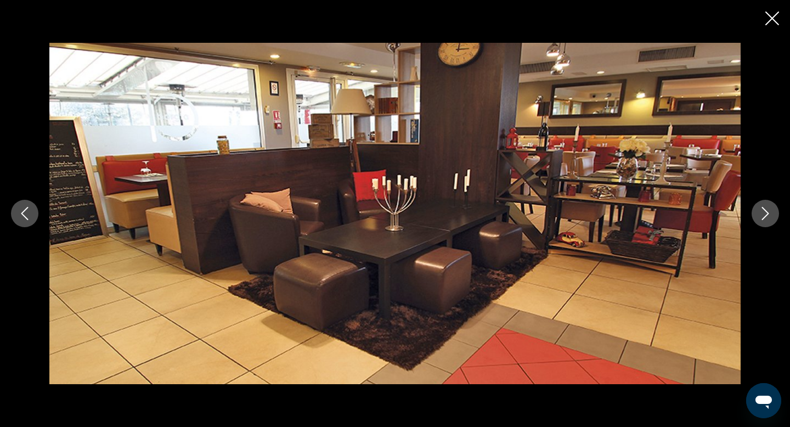
click at [763, 210] on icon "Next image" at bounding box center [765, 213] width 13 height 13
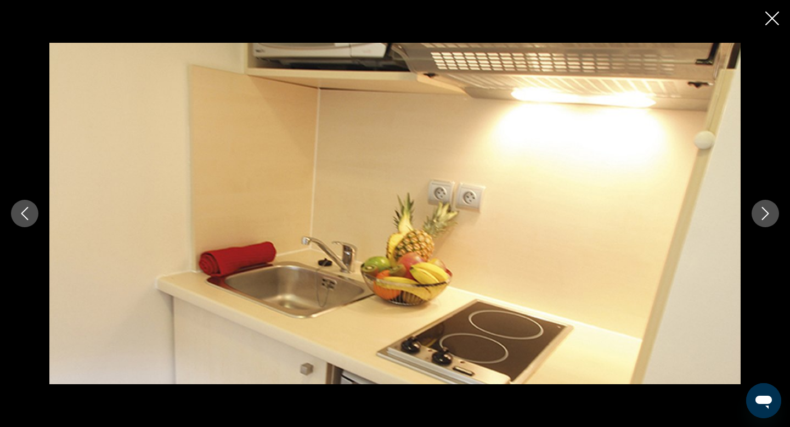
click at [763, 210] on icon "Next image" at bounding box center [765, 213] width 13 height 13
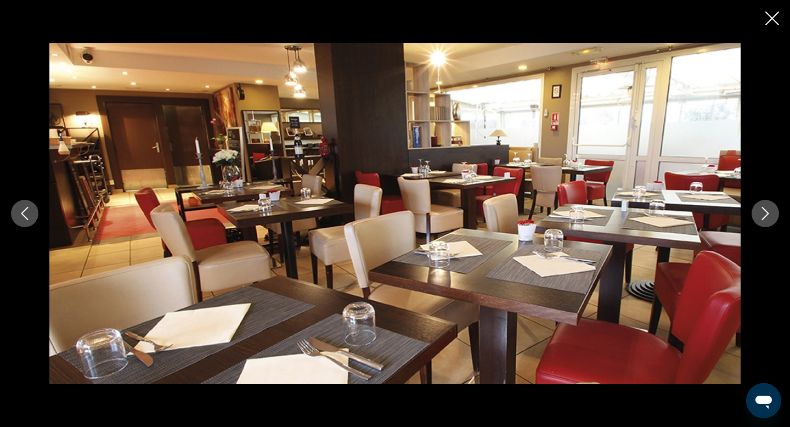
click at [763, 210] on icon "Next image" at bounding box center [765, 213] width 13 height 13
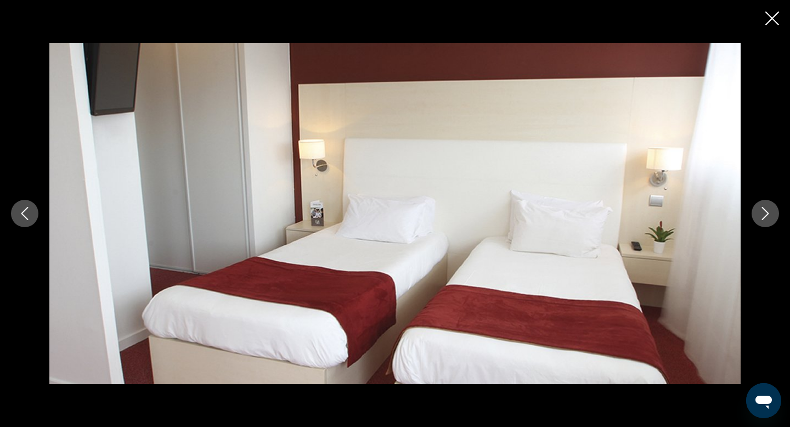
click at [763, 210] on icon "Next image" at bounding box center [765, 213] width 13 height 13
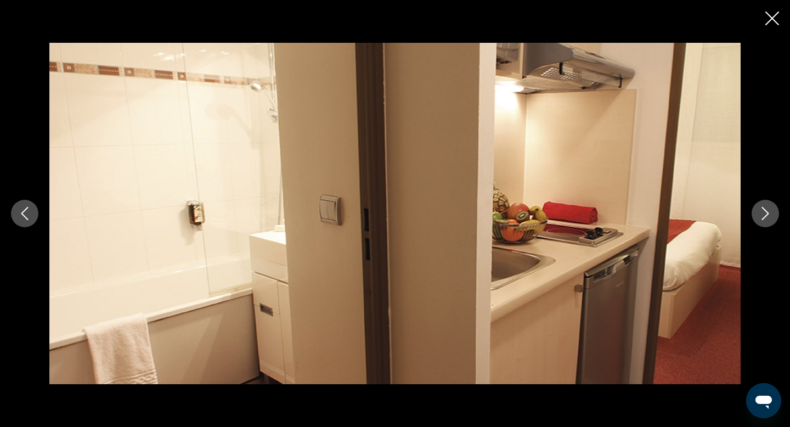
click at [763, 210] on icon "Next image" at bounding box center [765, 213] width 13 height 13
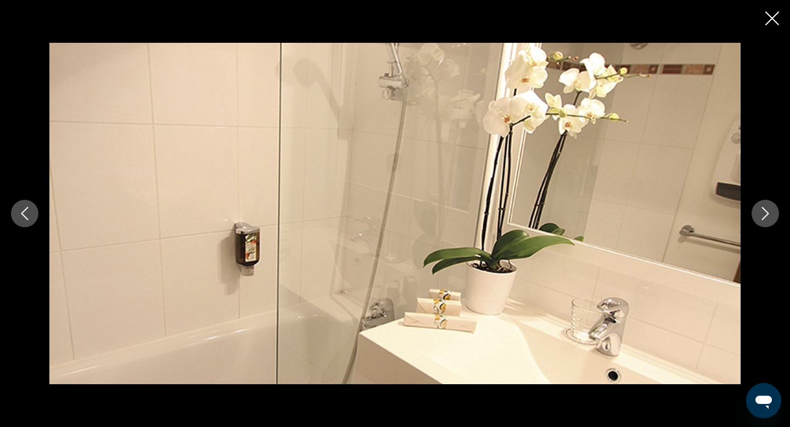
click at [763, 210] on icon "Next image" at bounding box center [765, 213] width 13 height 13
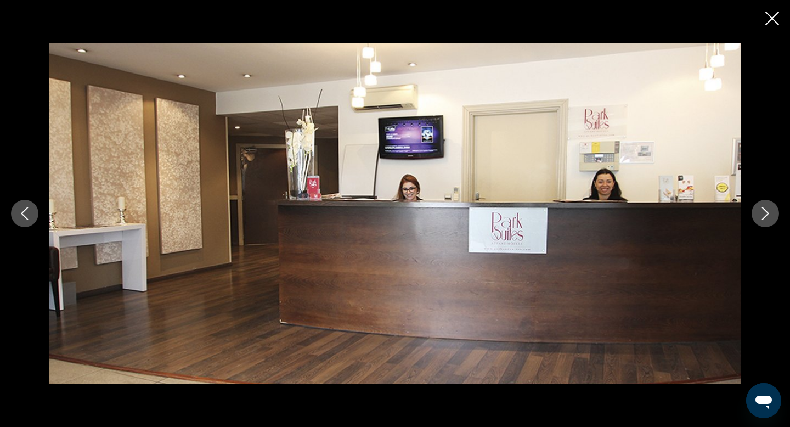
click at [763, 210] on icon "Next image" at bounding box center [765, 213] width 13 height 13
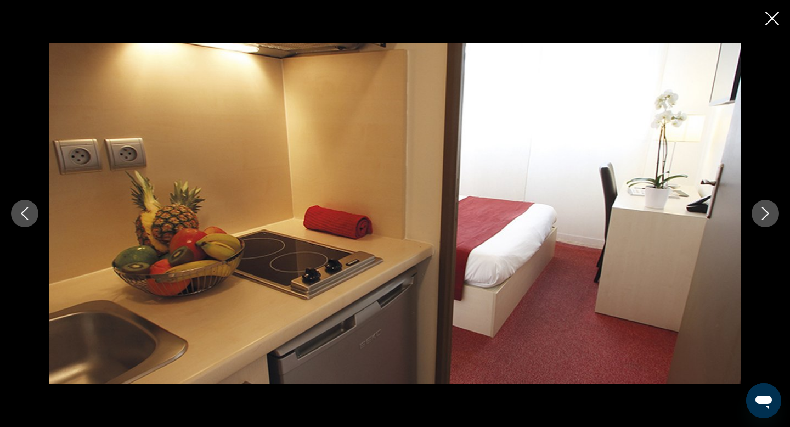
click at [774, 11] on button "Close slideshow" at bounding box center [772, 19] width 14 height 17
